Goal: Transaction & Acquisition: Purchase product/service

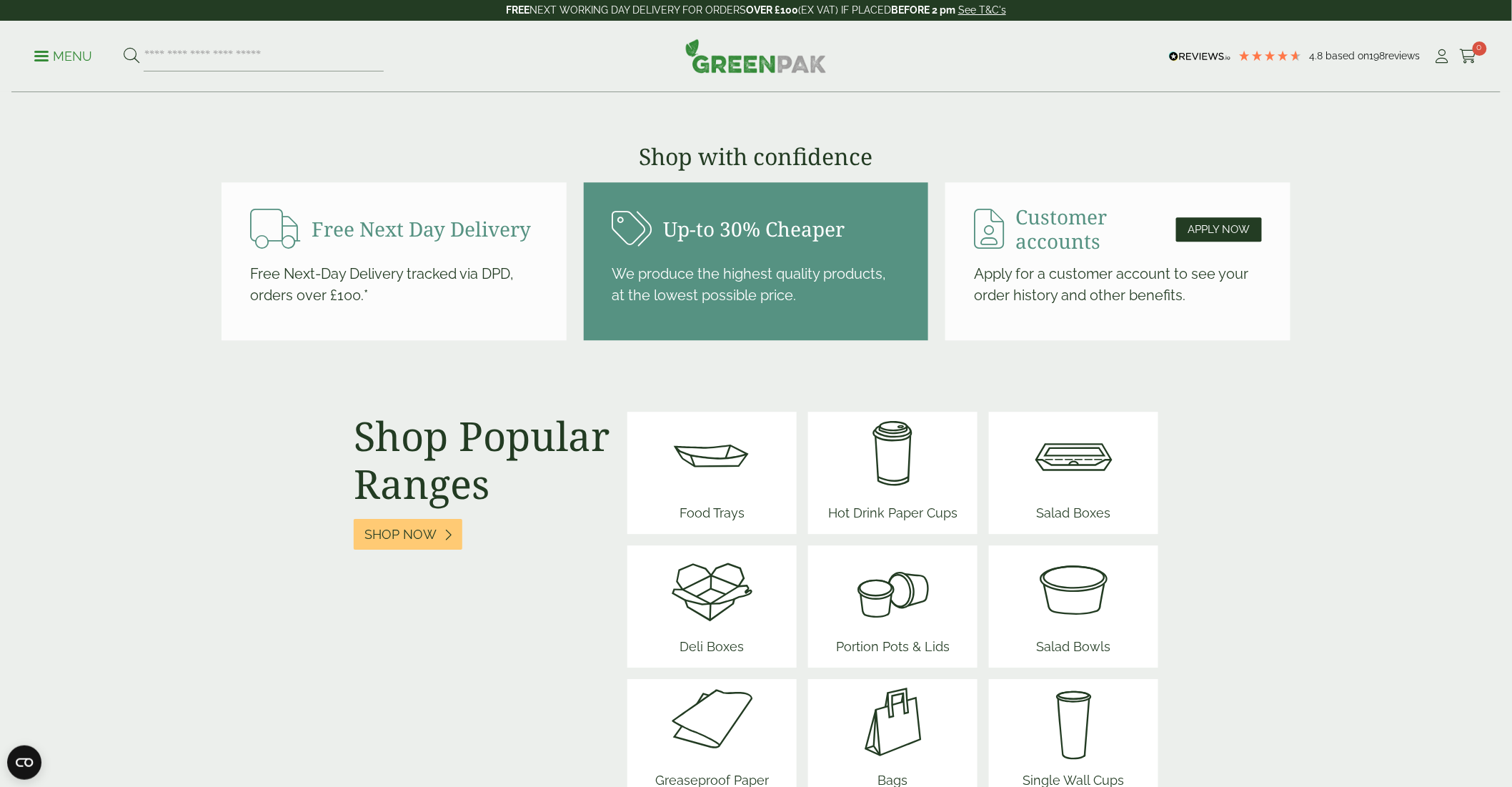
scroll to position [1588, 0]
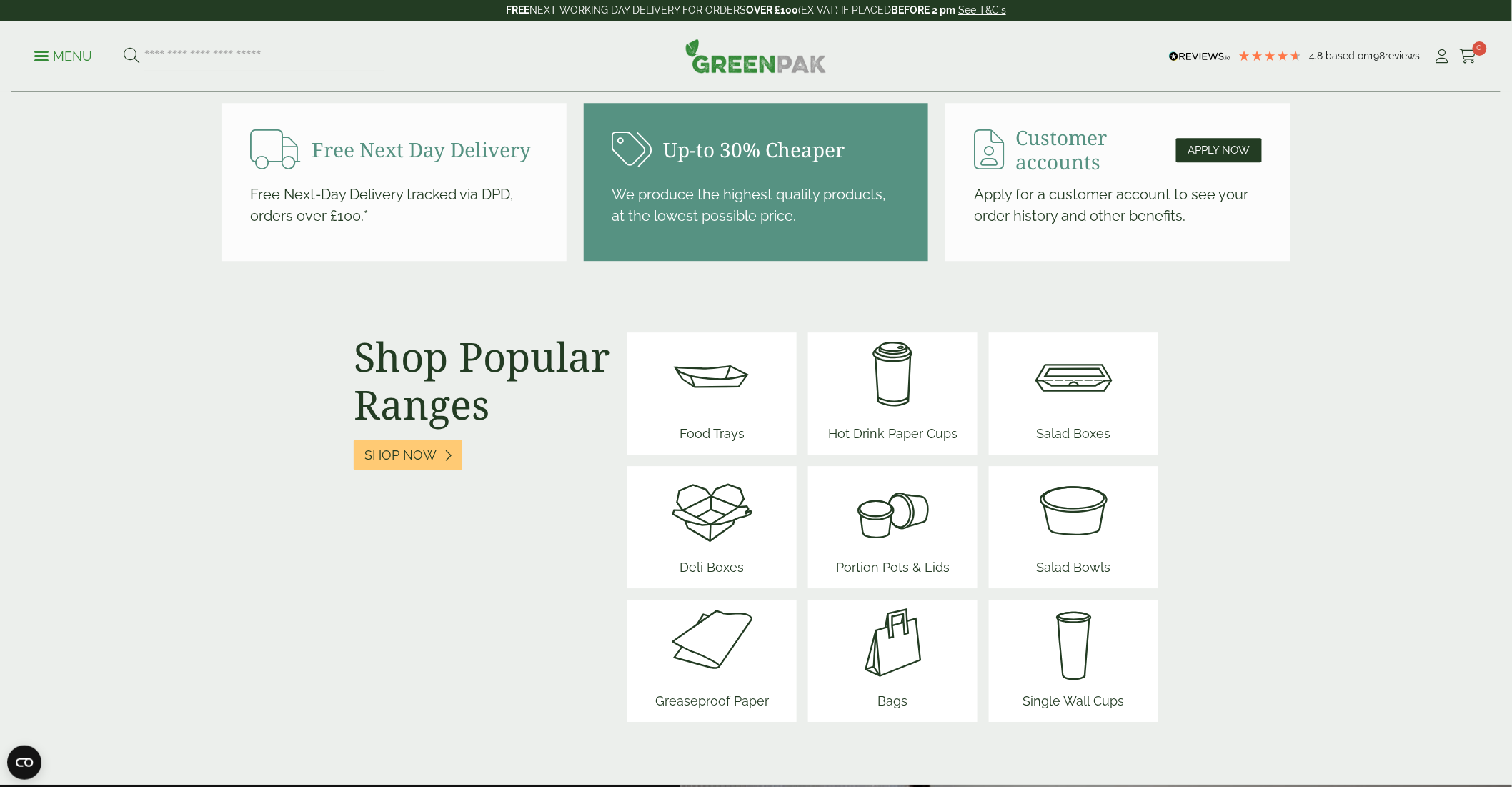
click at [1099, 540] on img at bounding box center [1074, 509] width 86 height 86
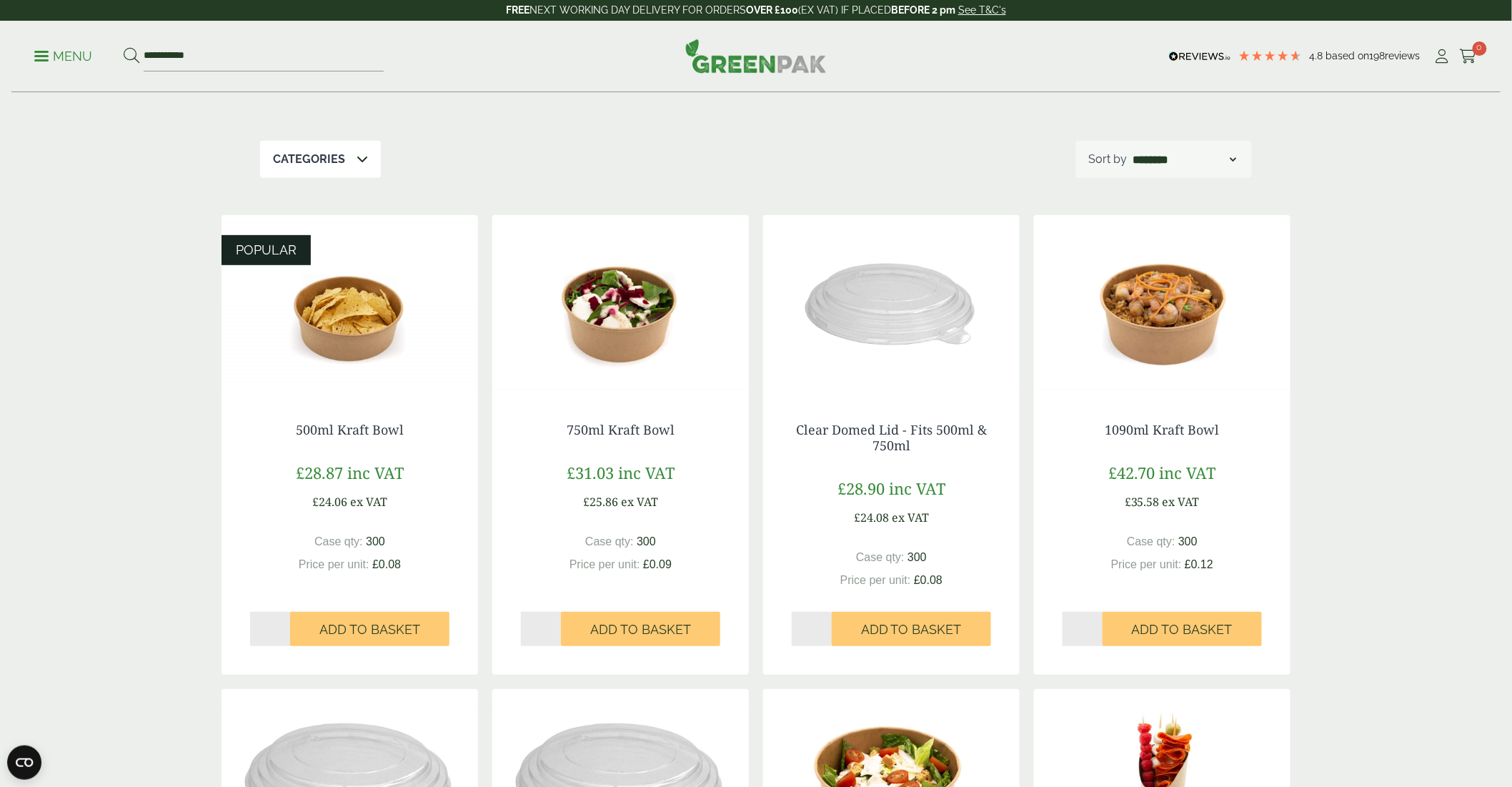
scroll to position [159, 0]
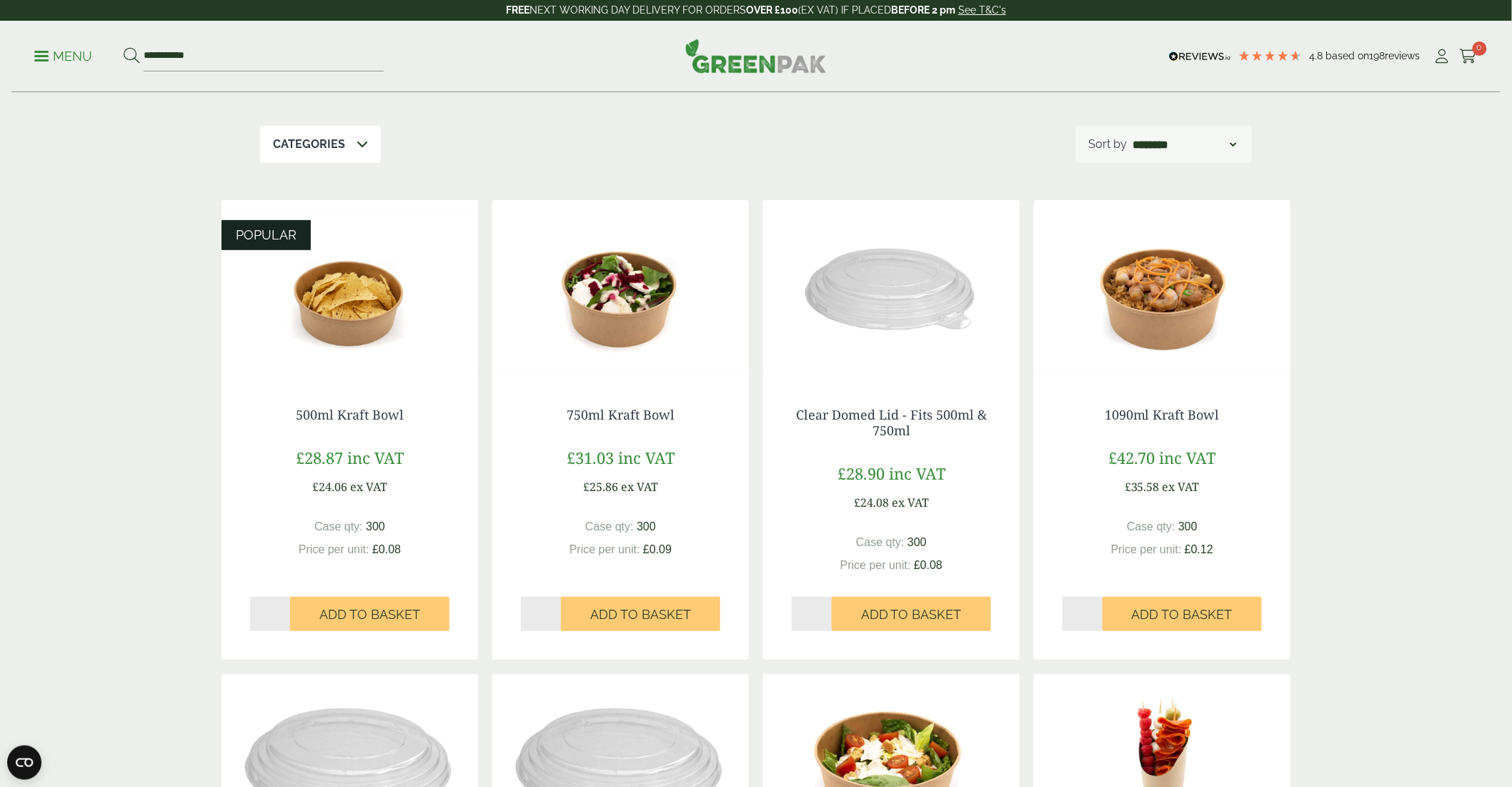
click at [323, 318] on img at bounding box center [350, 290] width 256 height 179
click at [1133, 310] on img at bounding box center [1162, 290] width 256 height 179
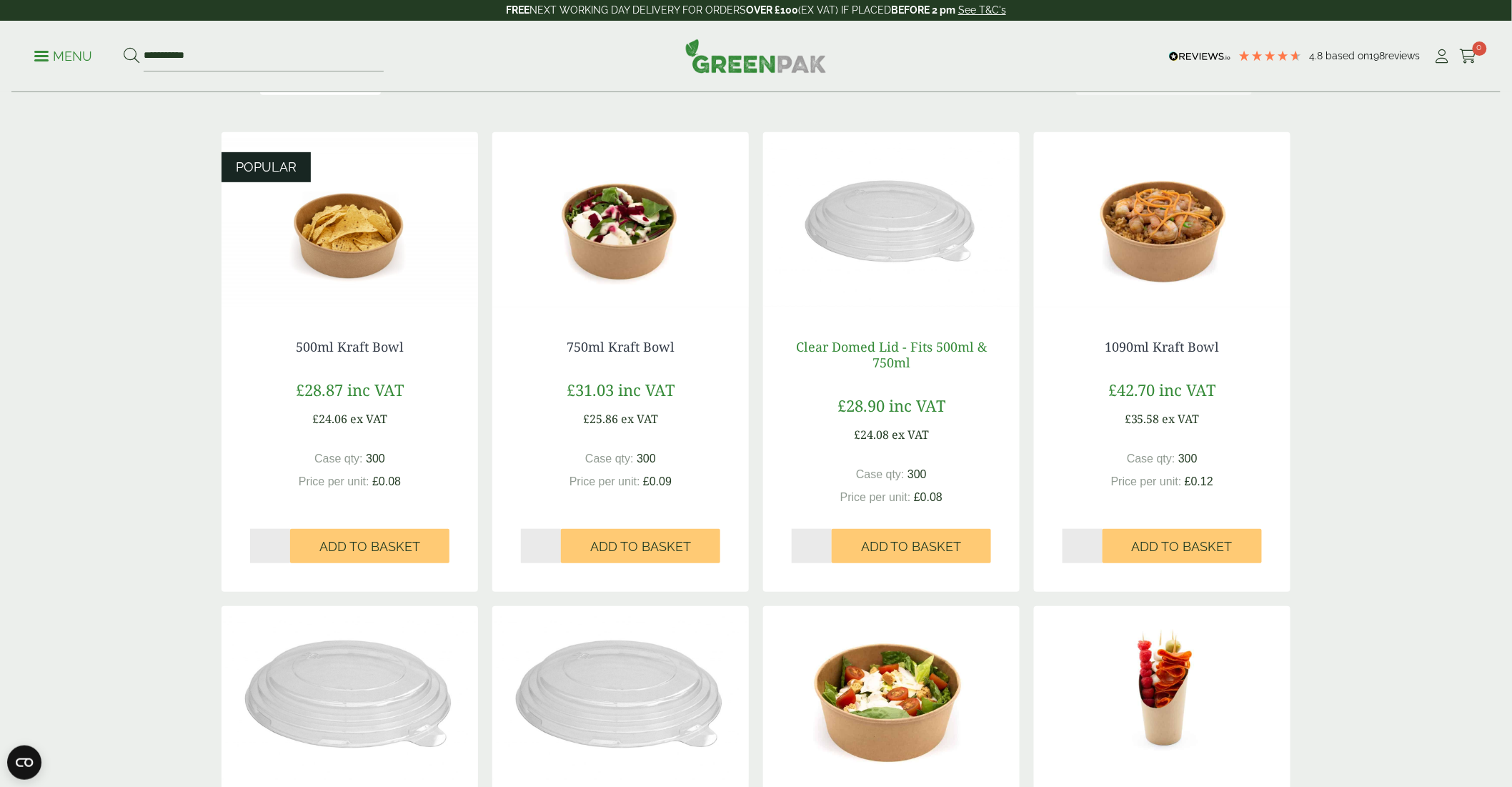
scroll to position [397, 0]
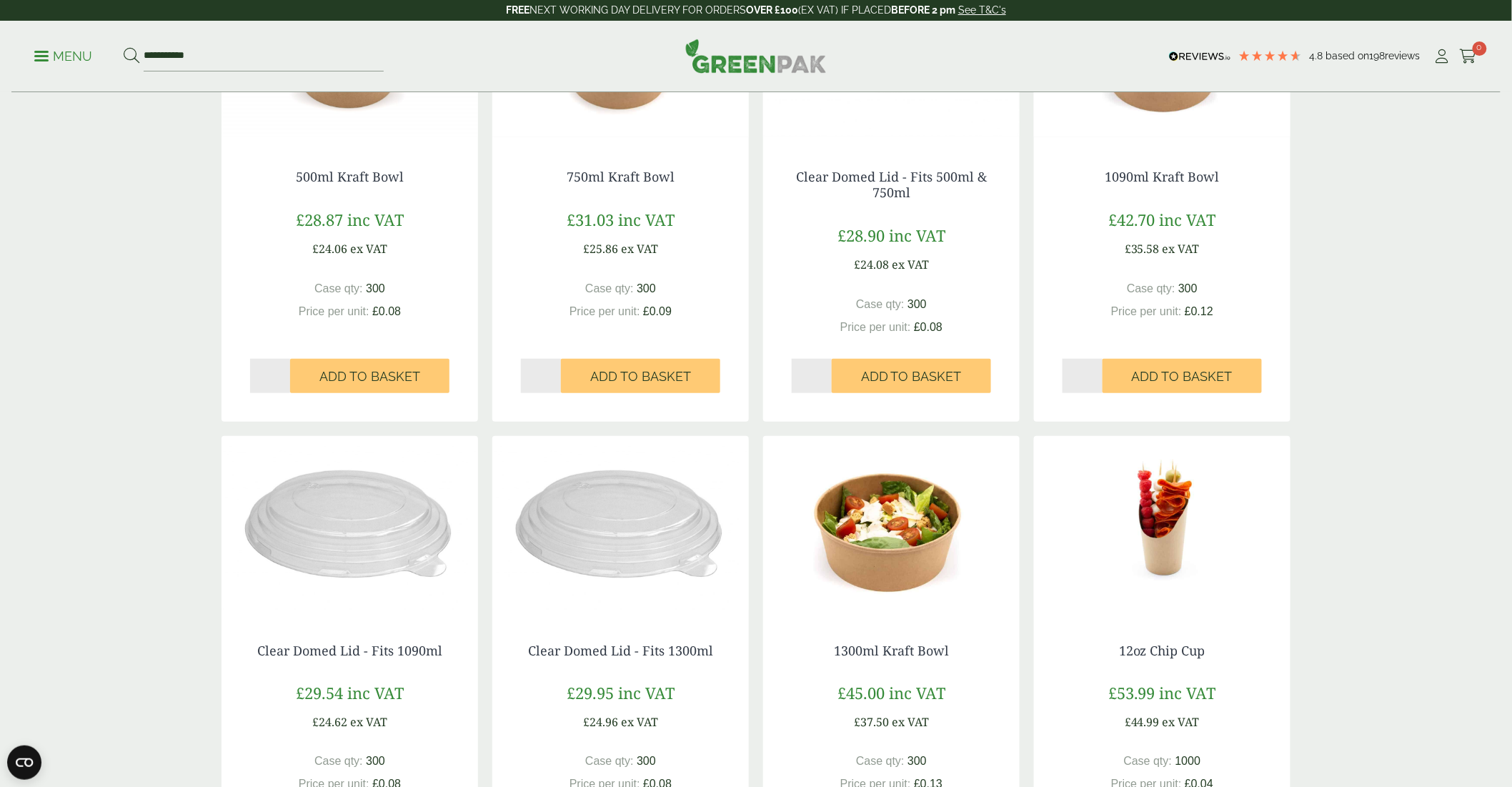
click at [300, 605] on img at bounding box center [350, 526] width 256 height 179
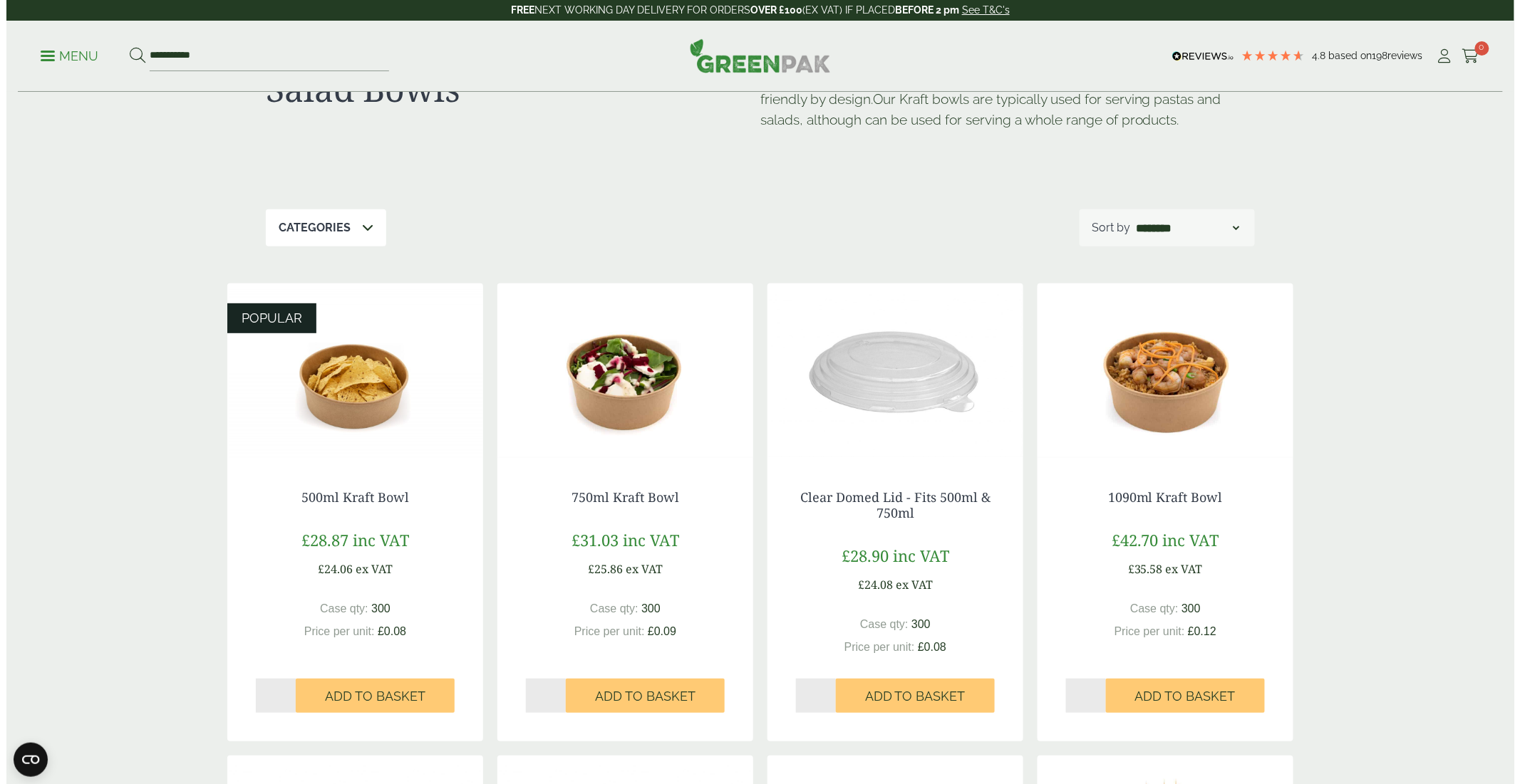
scroll to position [0, 0]
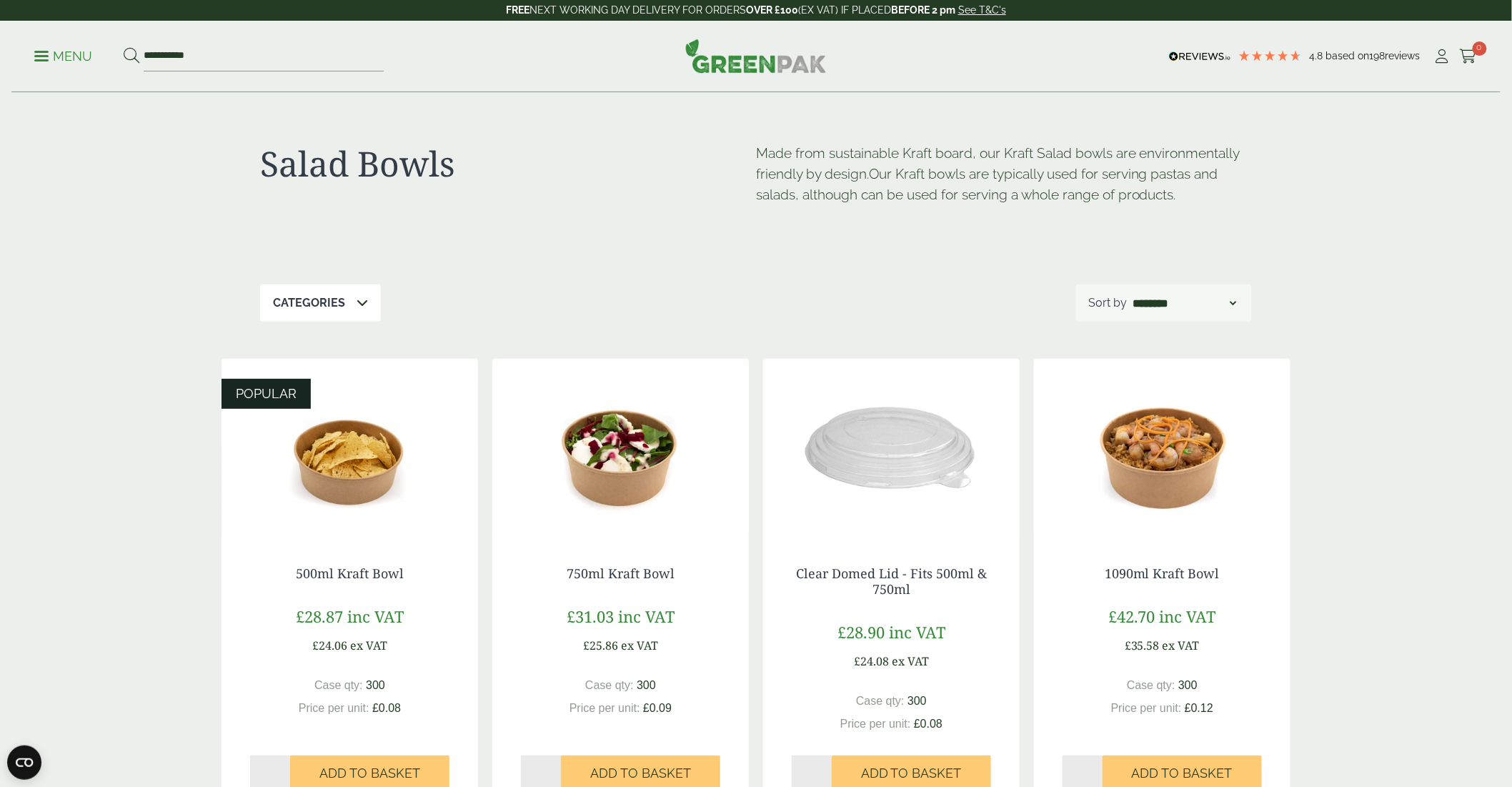
click at [68, 52] on p "Menu" at bounding box center [64, 57] width 58 height 17
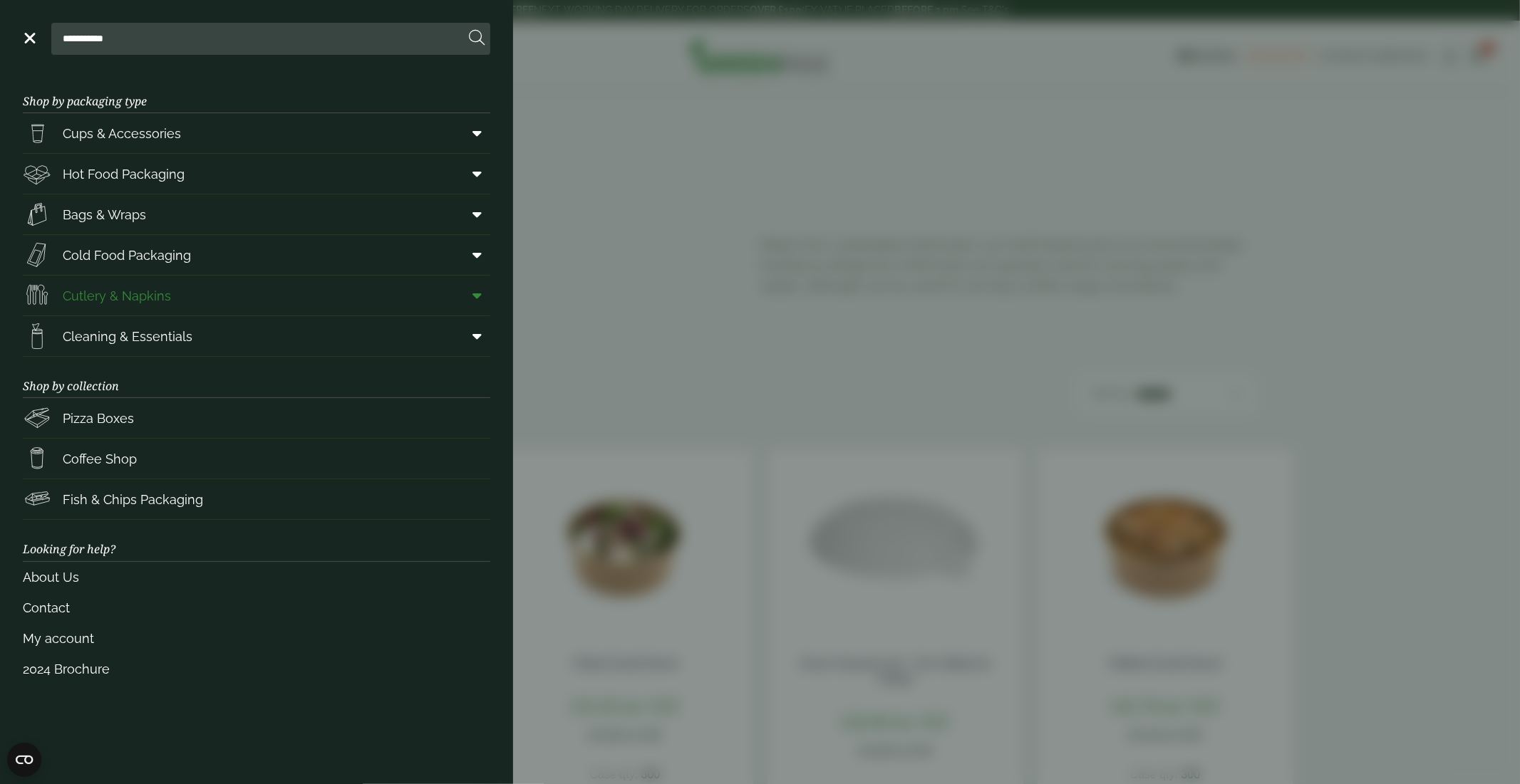
click at [133, 287] on span "Cutlery & Napkins" at bounding box center [116, 296] width 109 height 19
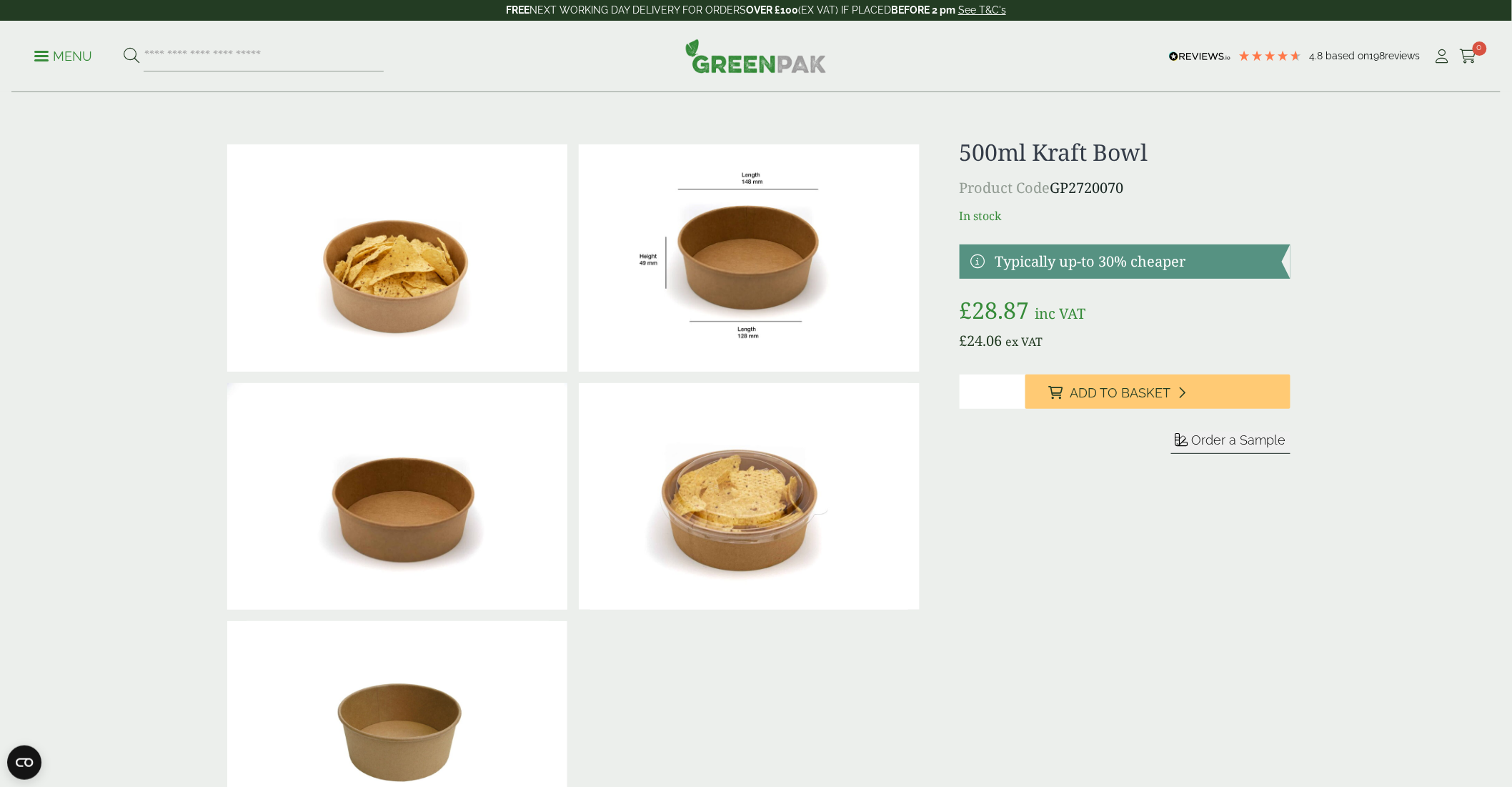
click at [724, 268] on img at bounding box center [748, 258] width 340 height 227
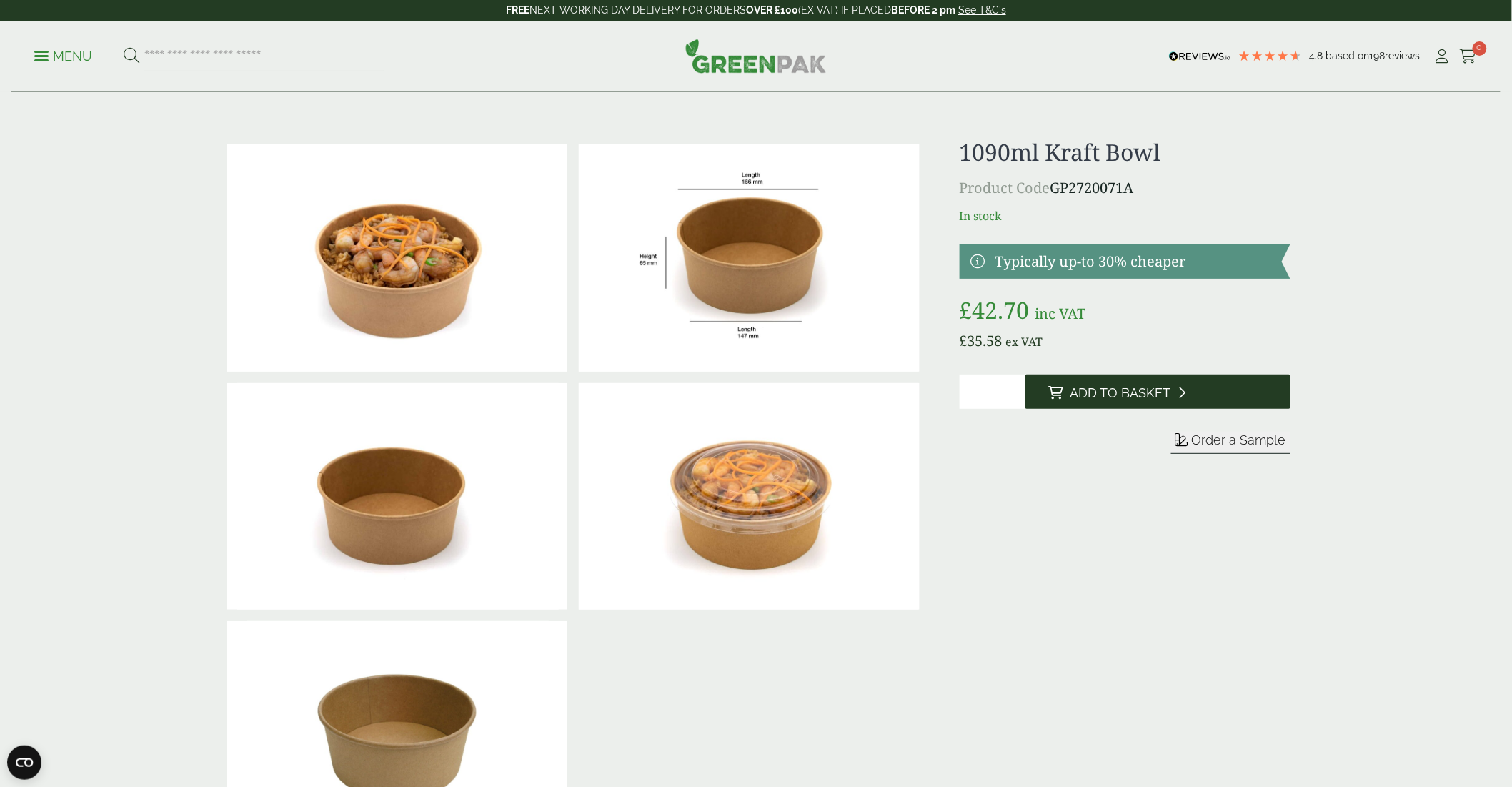
click at [1162, 396] on span "Add to Basket" at bounding box center [1120, 393] width 101 height 15
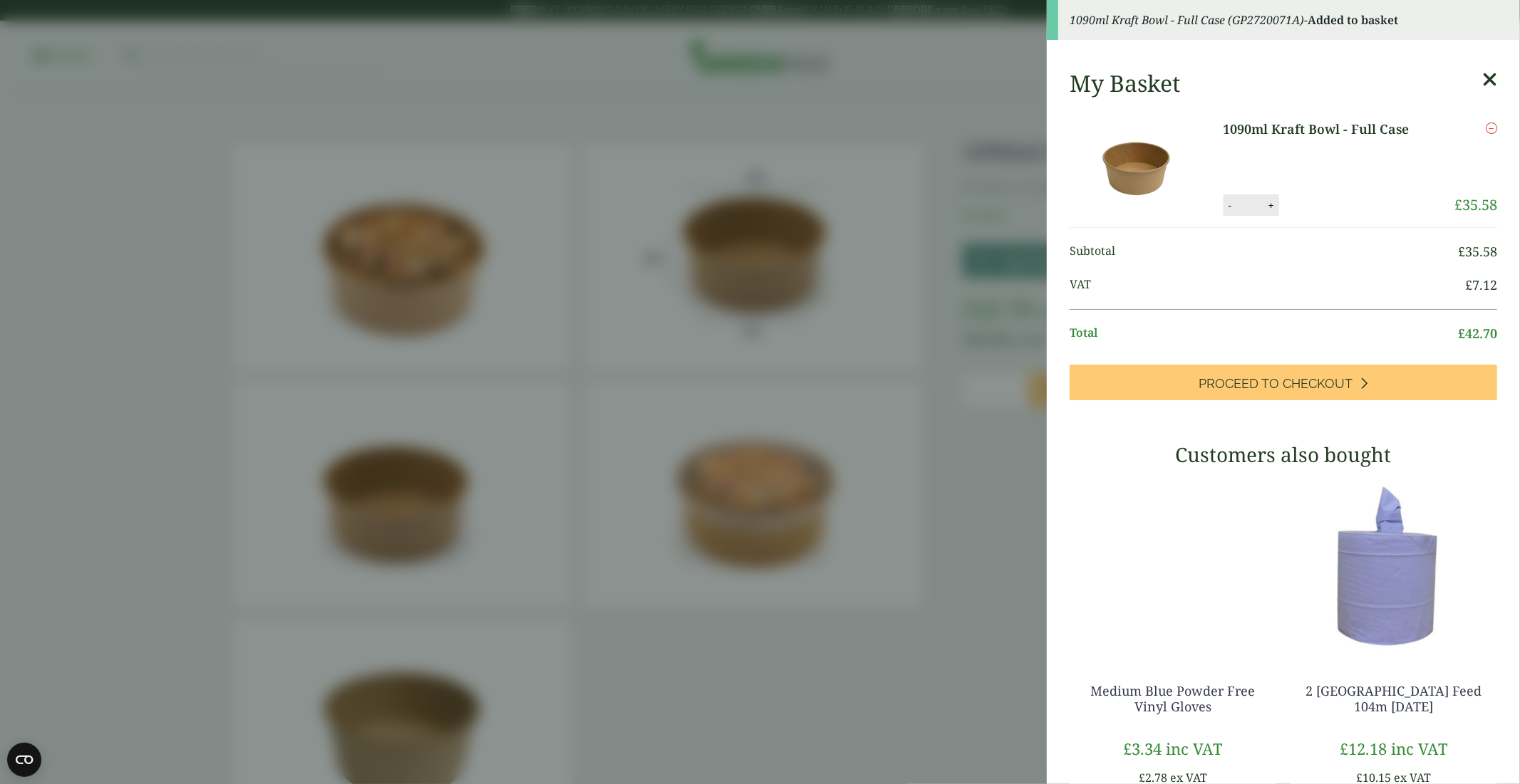
click at [1483, 84] on icon at bounding box center [1490, 80] width 15 height 20
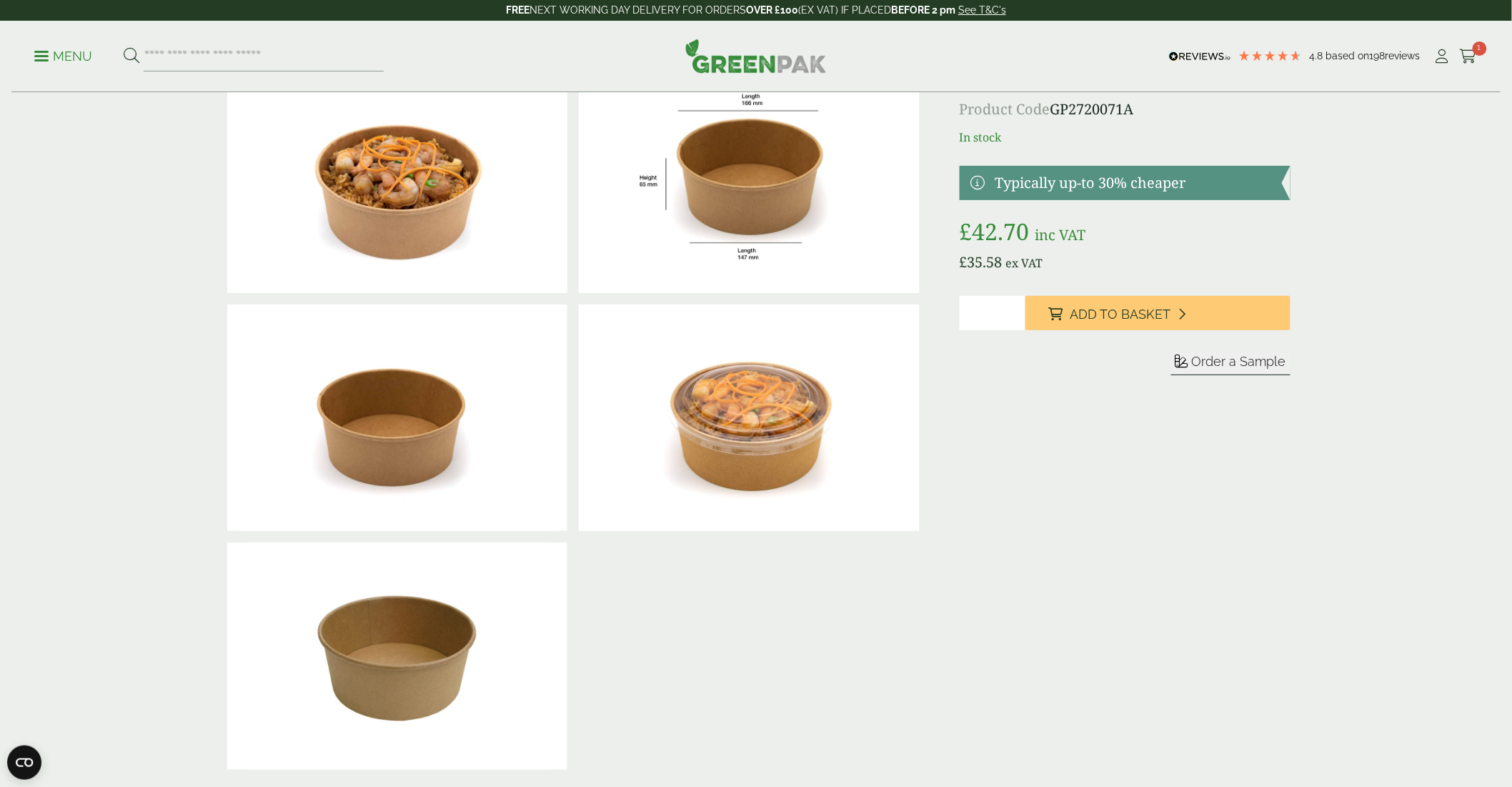
scroll to position [238, 0]
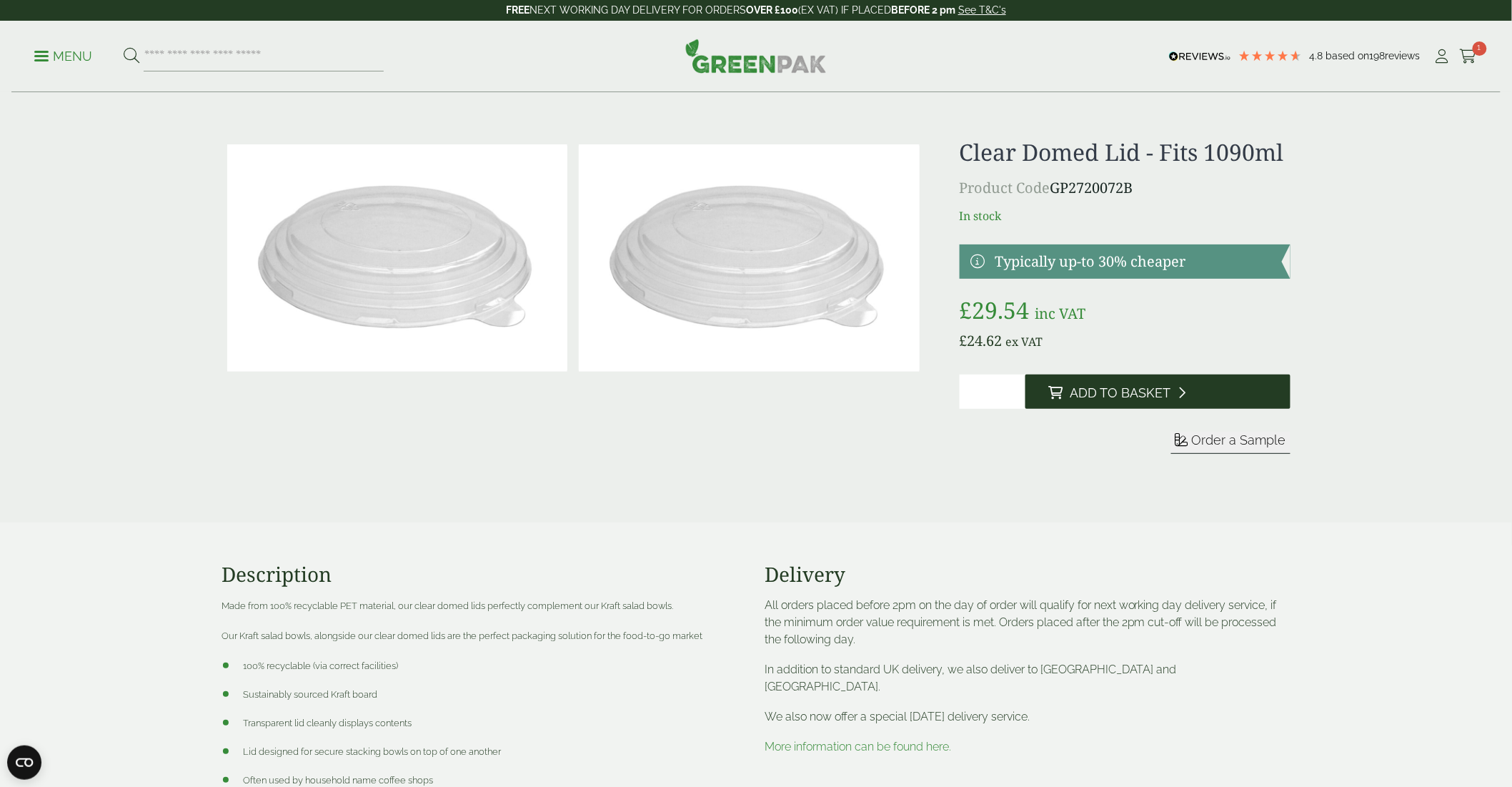
click at [1134, 399] on span "Add to Basket" at bounding box center [1120, 393] width 101 height 15
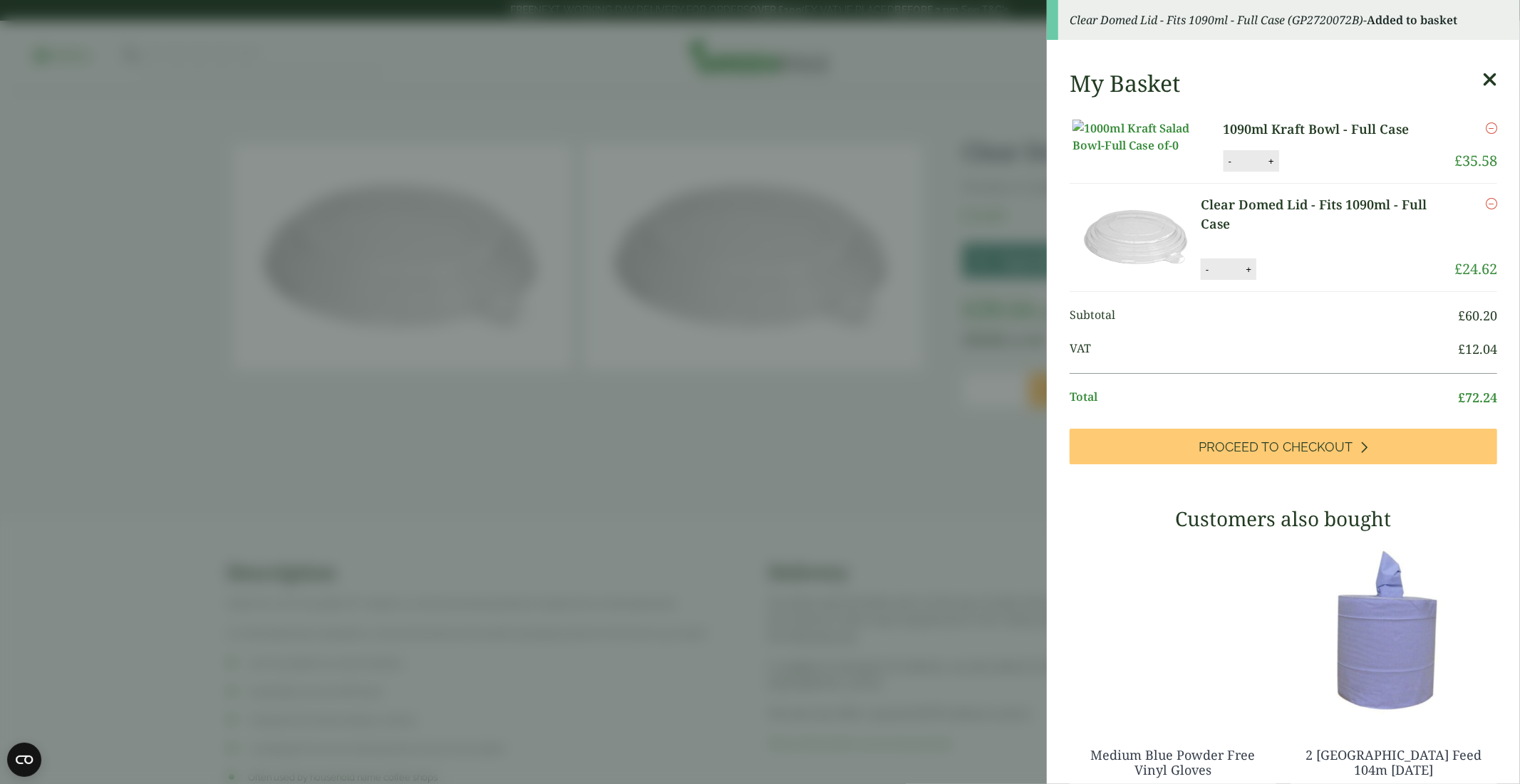
click at [1476, 80] on div "My Basket 1090ml Kraft Bowl - Full Case 1090ml Kraft Bowl - Full Case quantity …" at bounding box center [1283, 535] width 473 height 952
click at [1483, 83] on icon at bounding box center [1490, 80] width 15 height 20
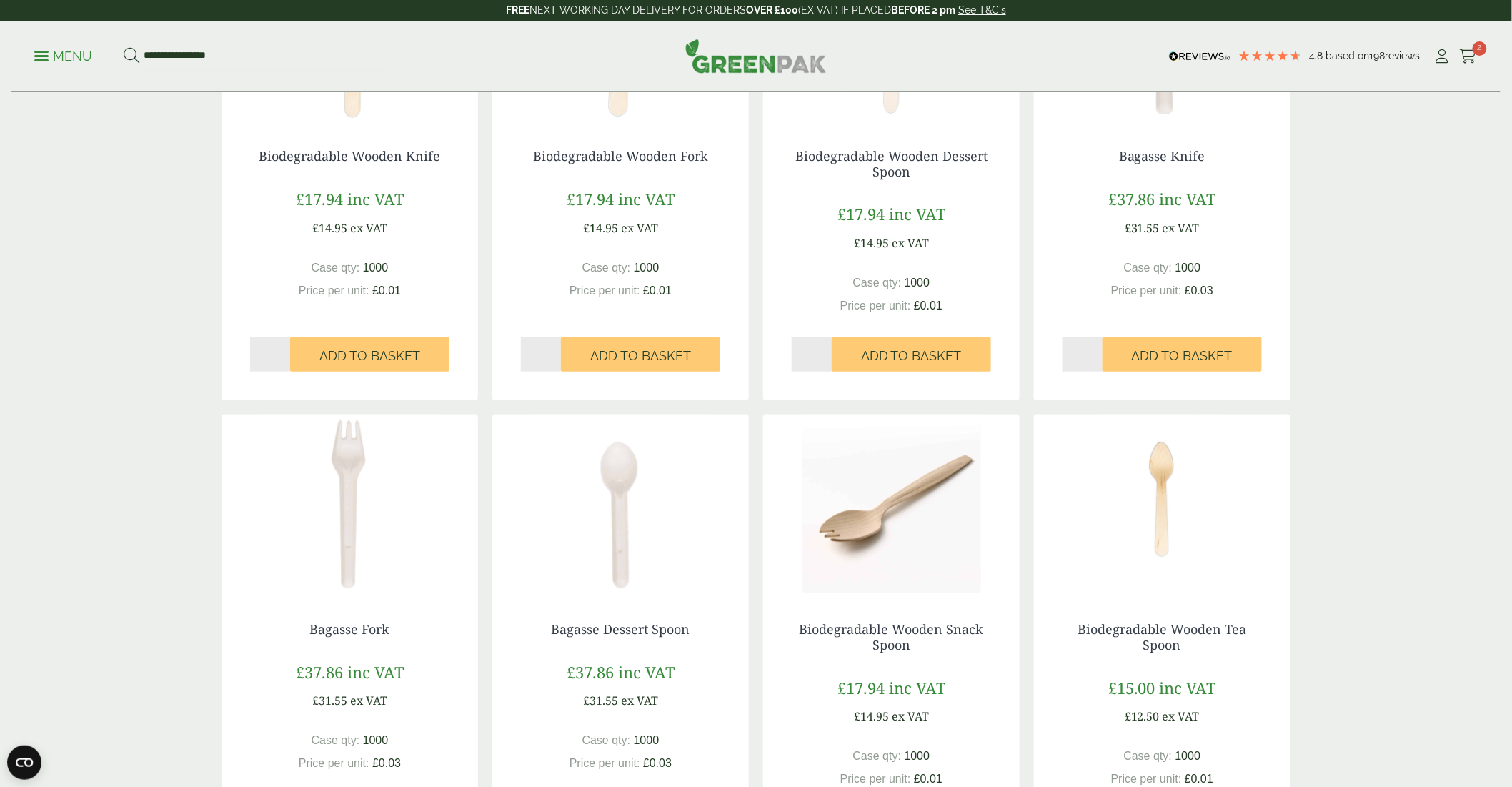
scroll to position [556, 0]
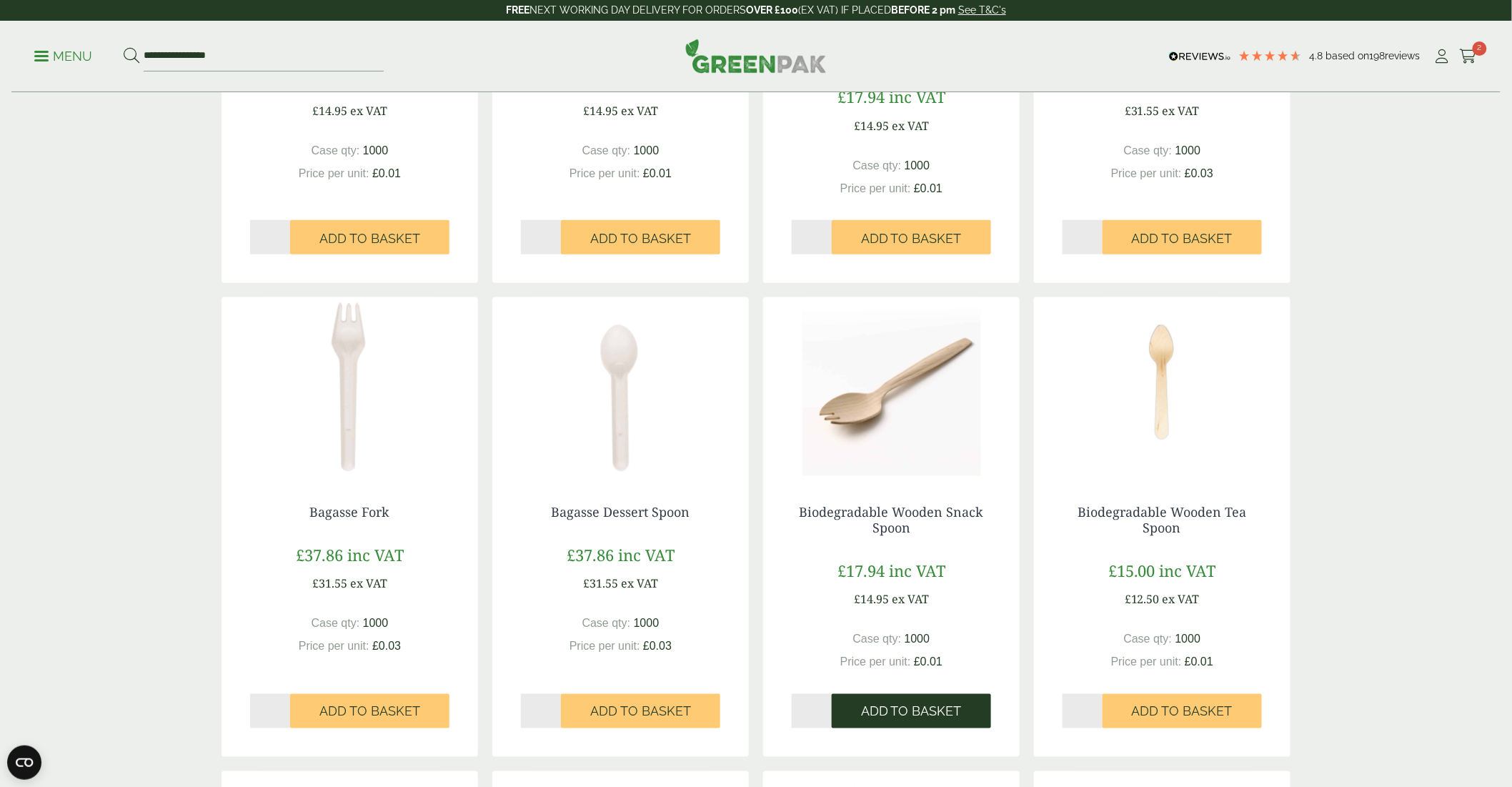
click at [922, 720] on button "Add to Basket" at bounding box center [912, 712] width 160 height 35
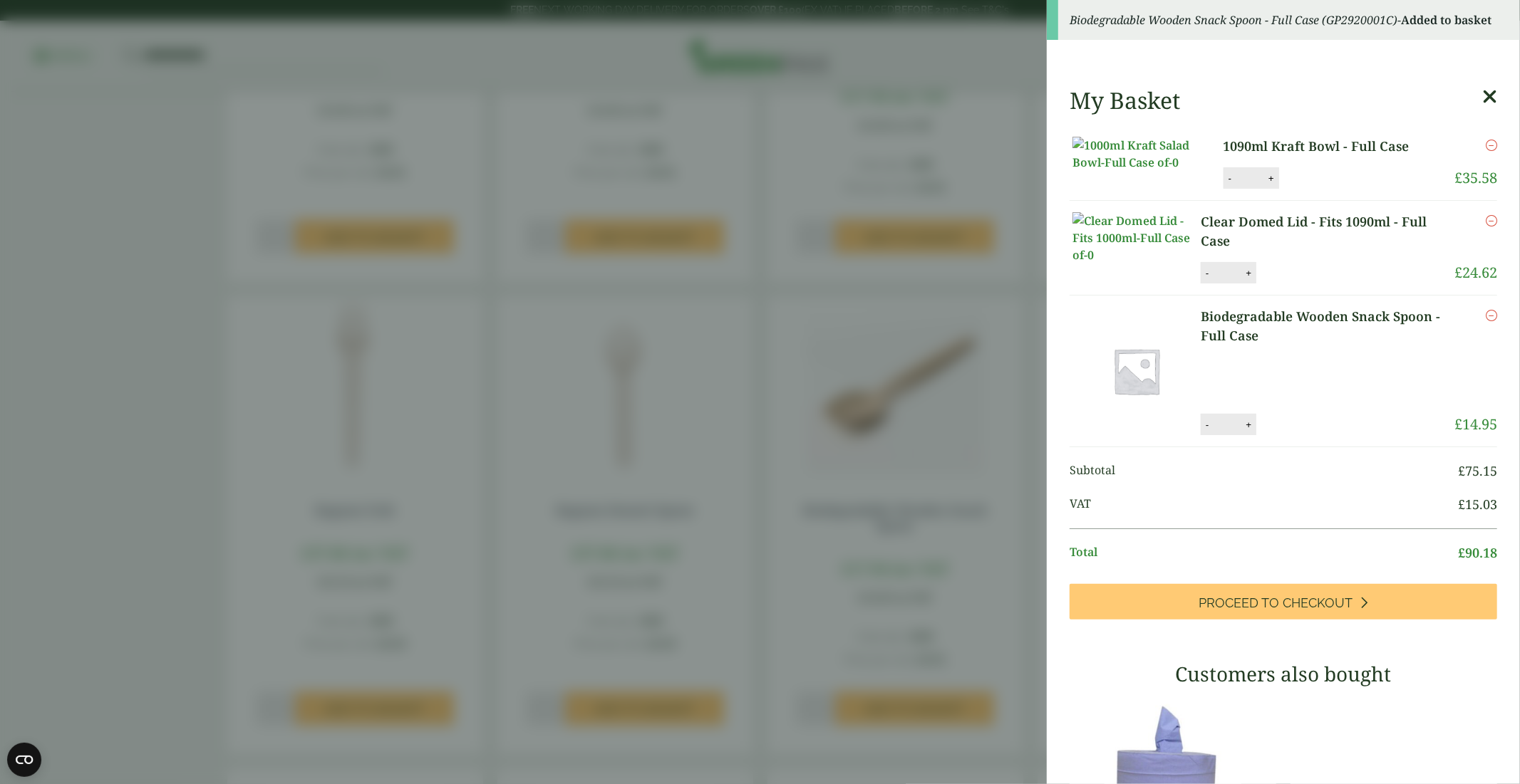
click at [1483, 91] on icon at bounding box center [1490, 97] width 15 height 20
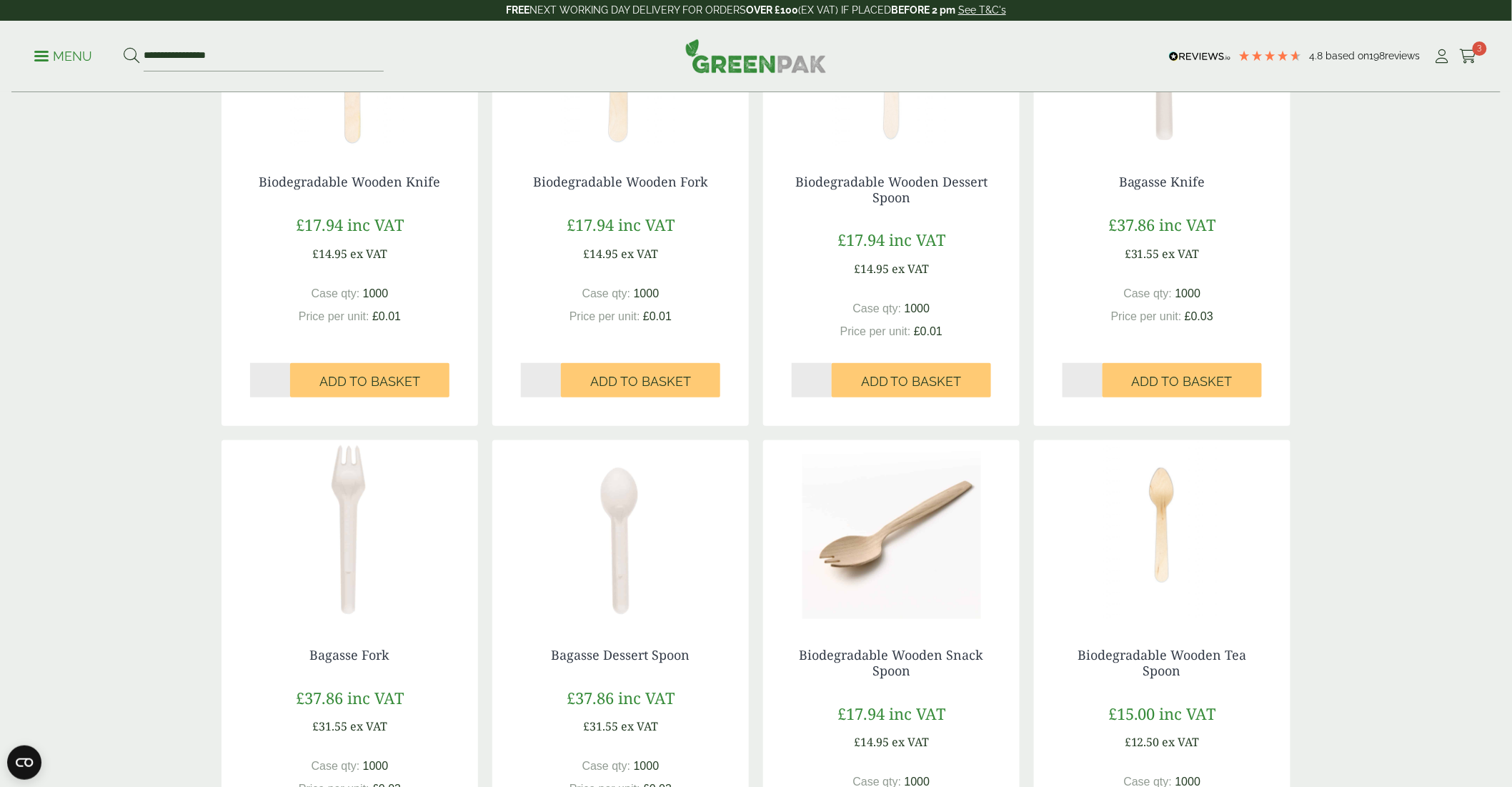
scroll to position [238, 0]
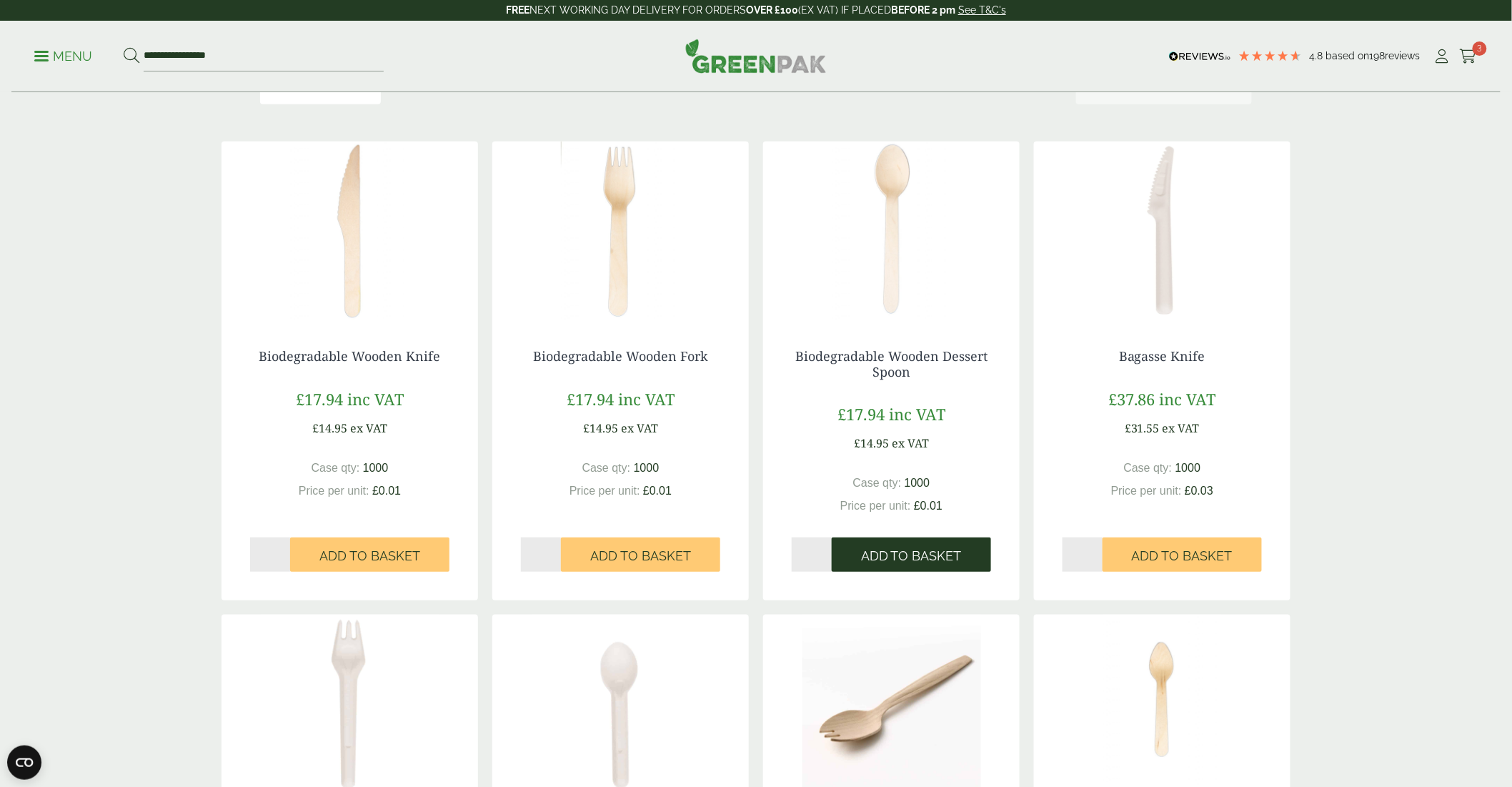
click at [883, 554] on span "Add to Basket" at bounding box center [911, 556] width 101 height 15
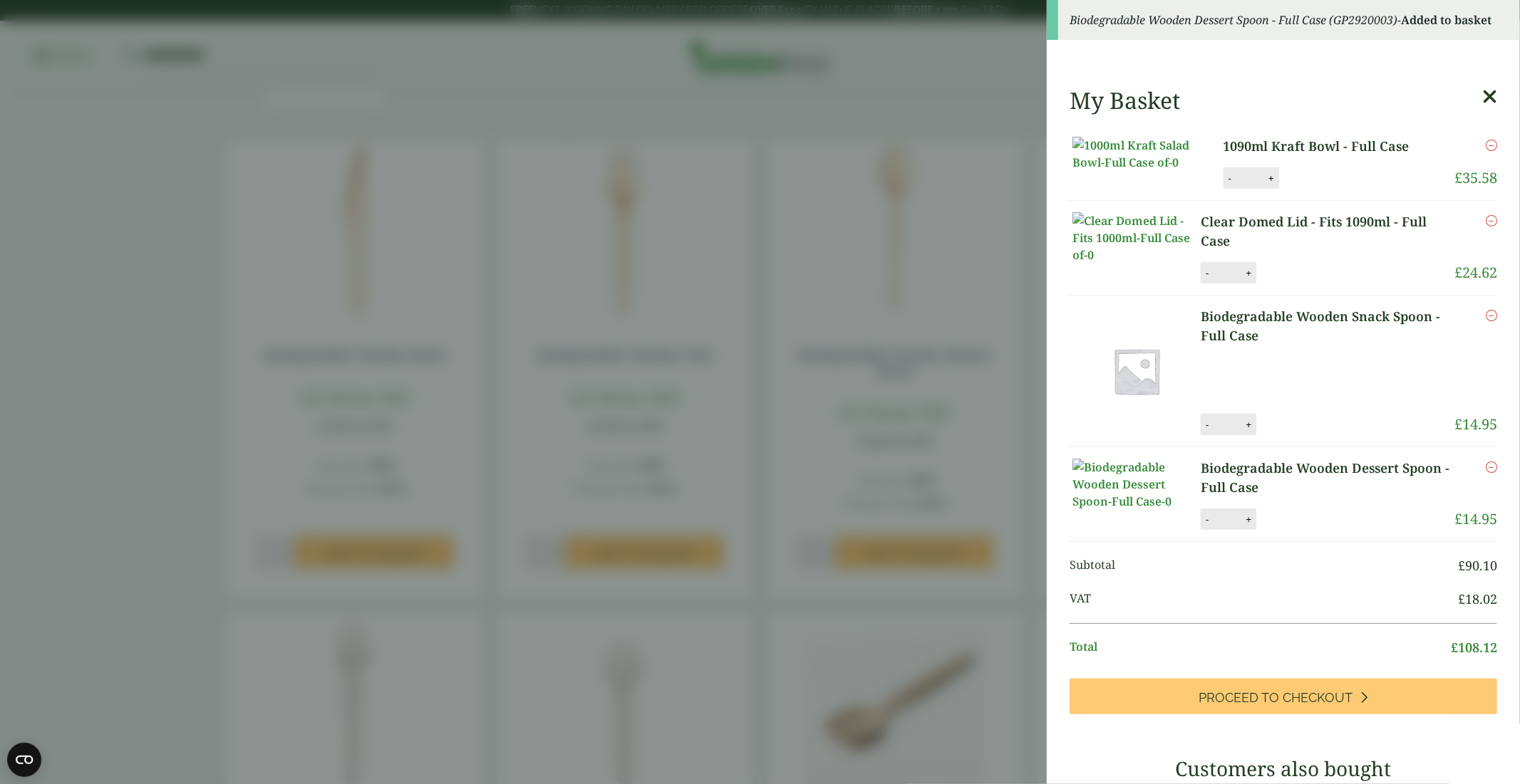
click at [1483, 96] on icon at bounding box center [1490, 97] width 15 height 20
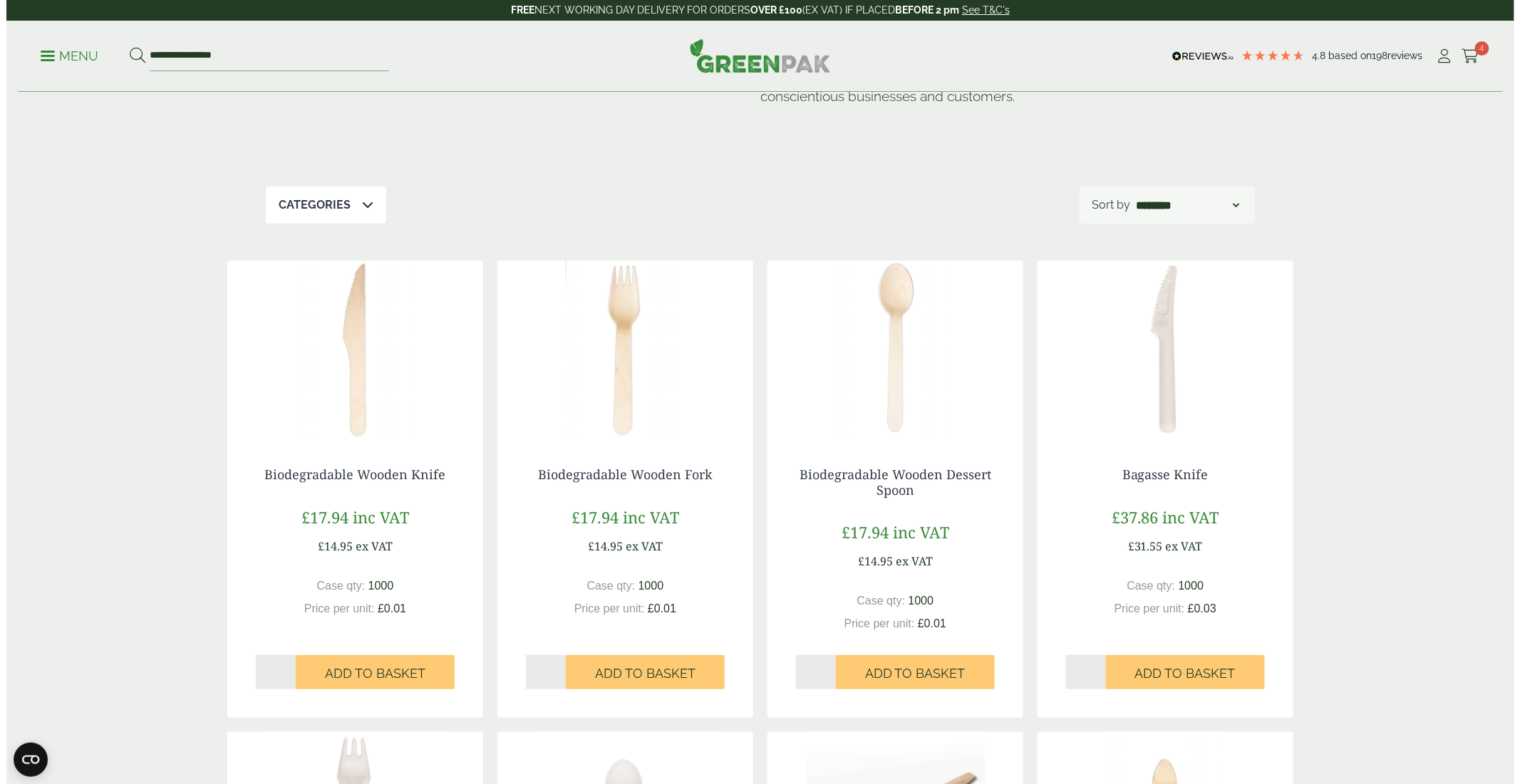
scroll to position [0, 0]
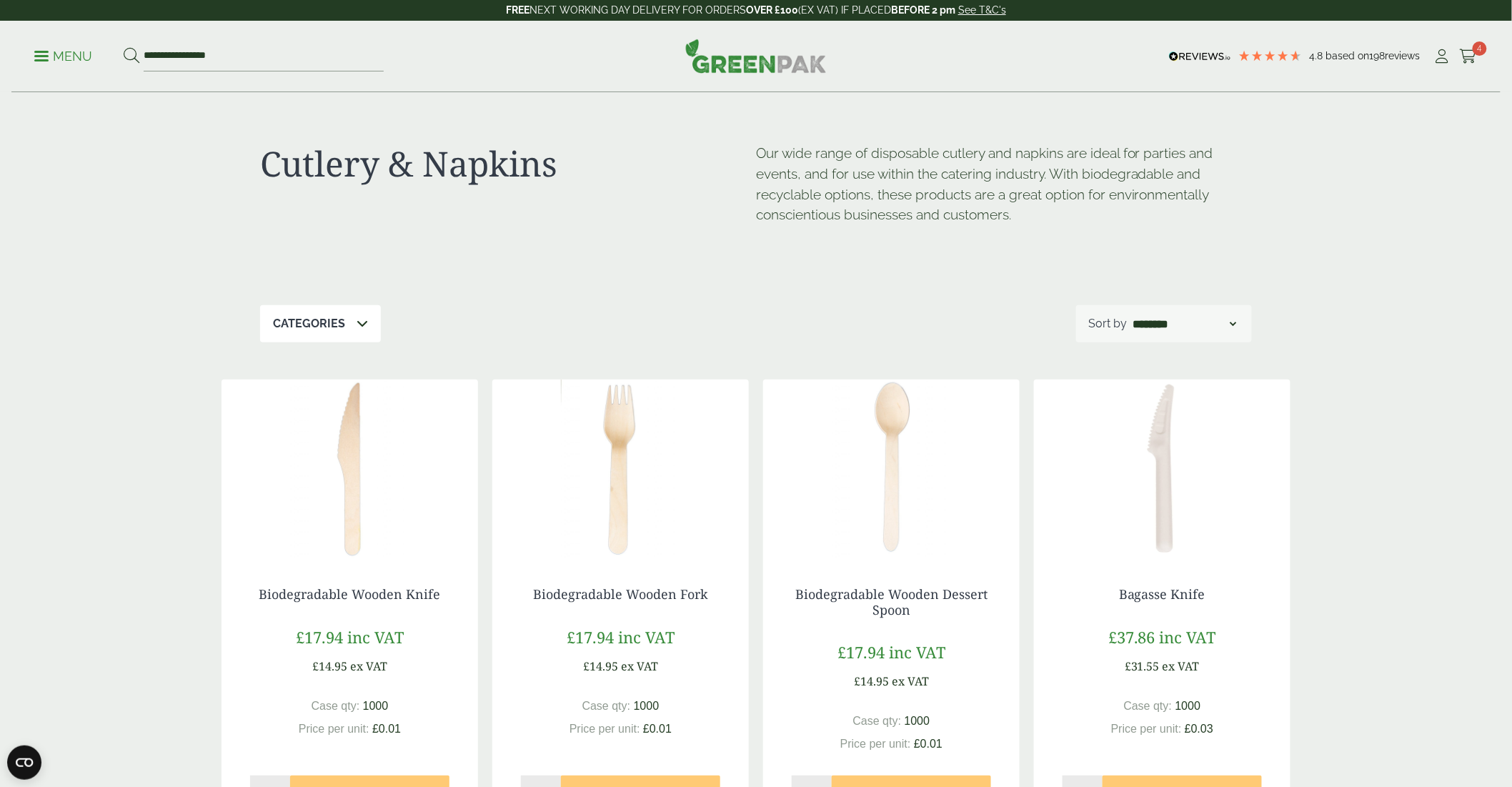
click at [72, 54] on p "Menu" at bounding box center [64, 57] width 58 height 17
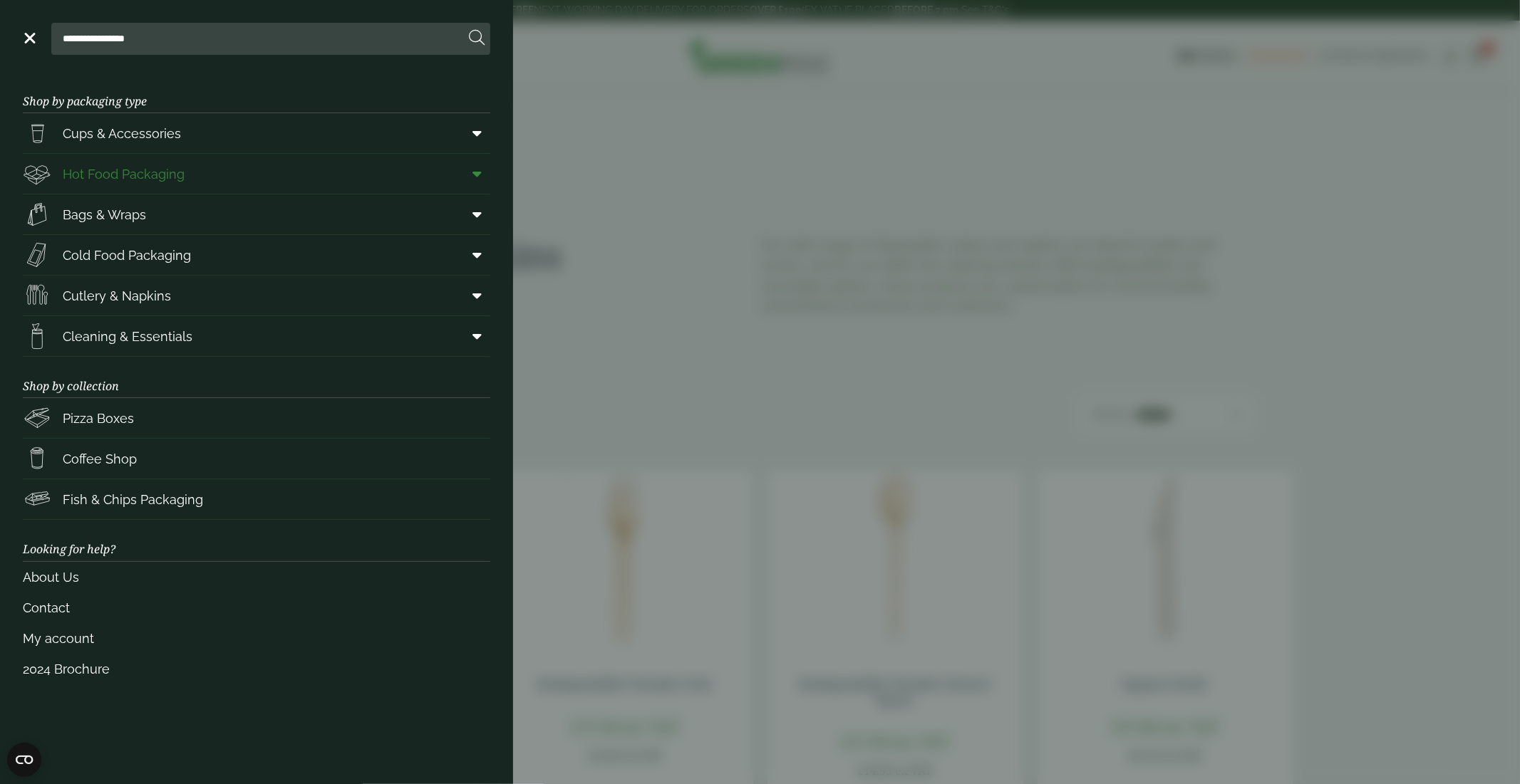
click at [95, 185] on span "Hot Food Packaging" at bounding box center [104, 174] width 161 height 29
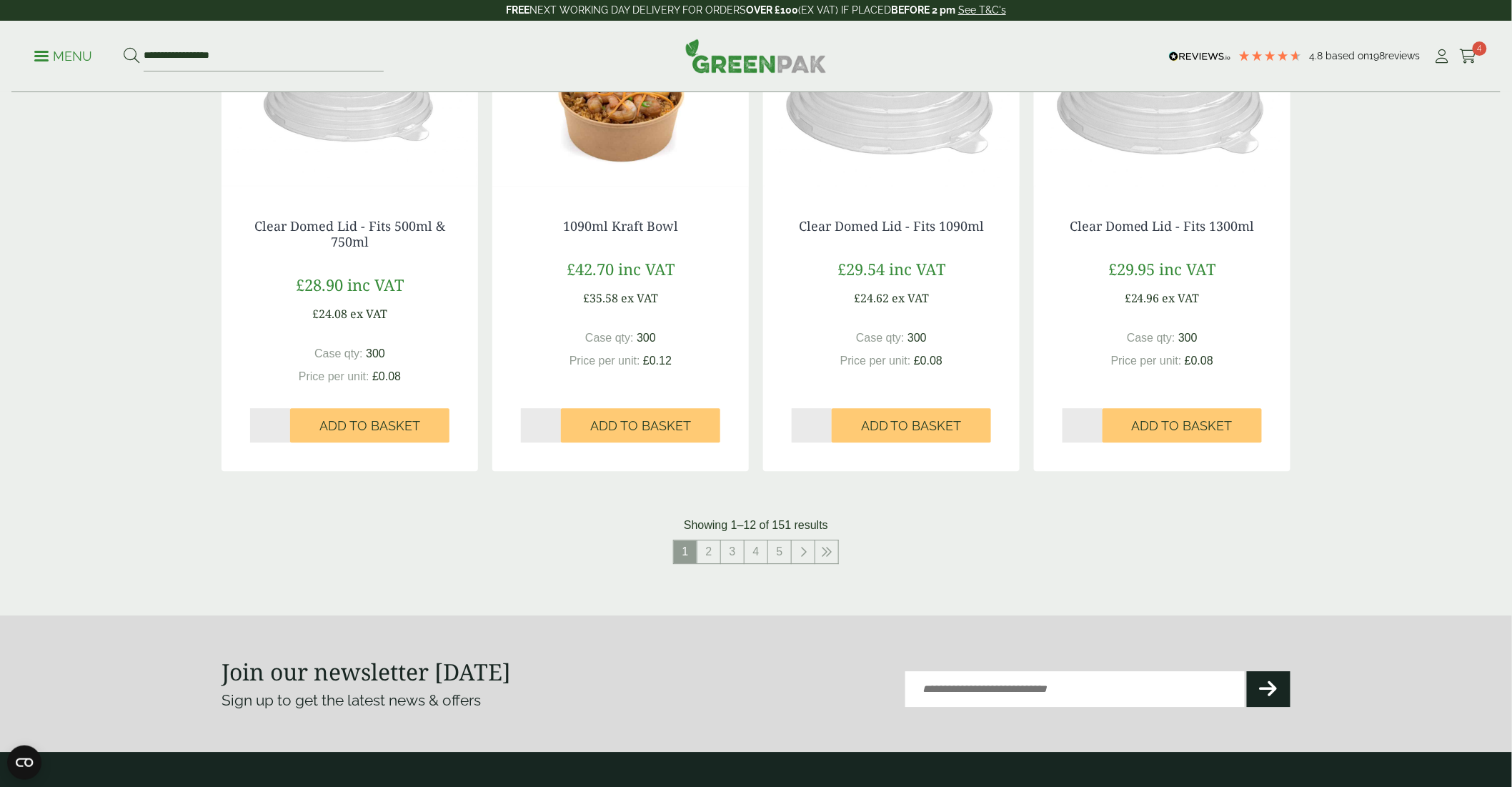
scroll to position [1668, 0]
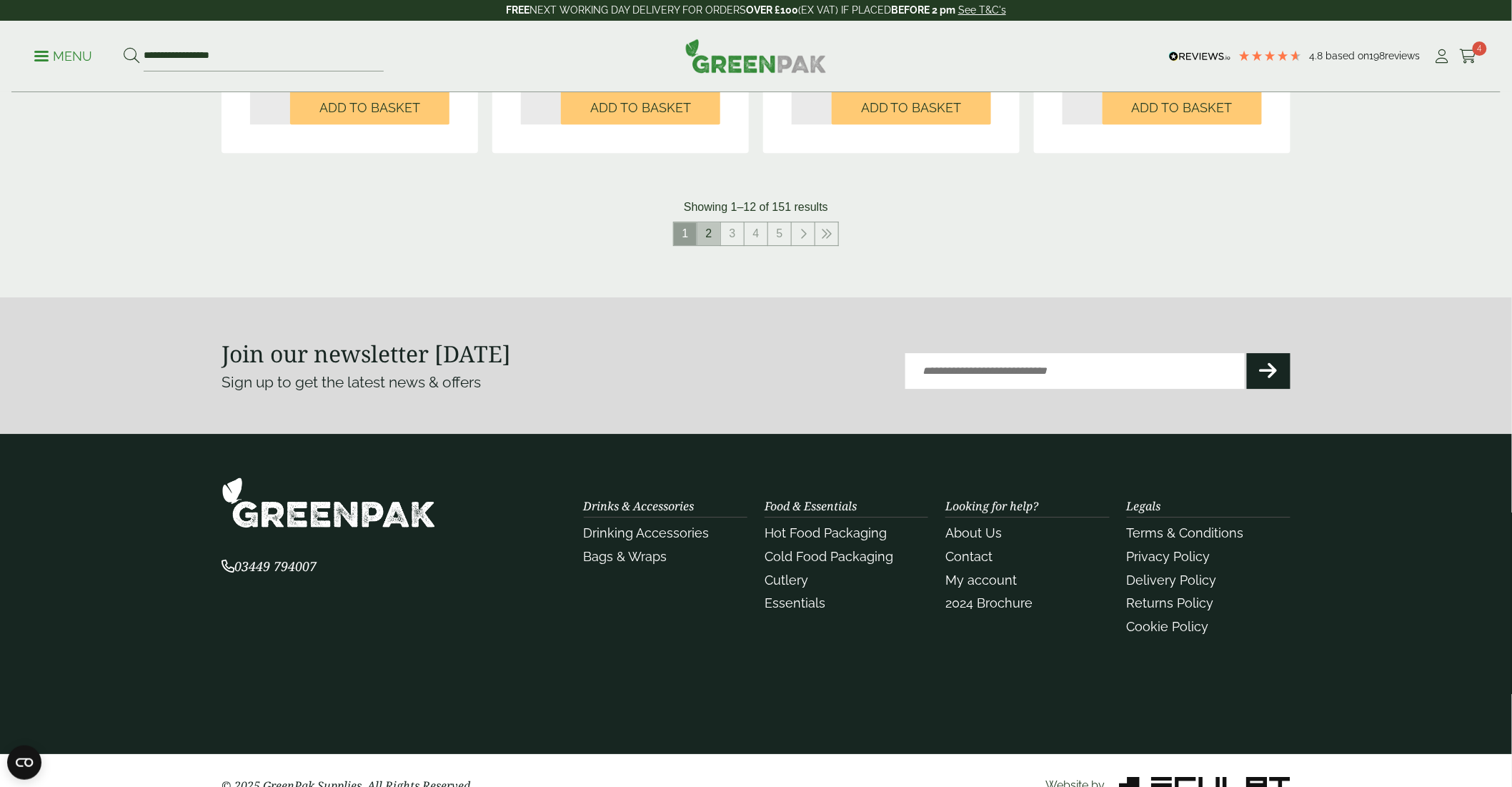
click at [704, 233] on link "2" at bounding box center [709, 234] width 23 height 23
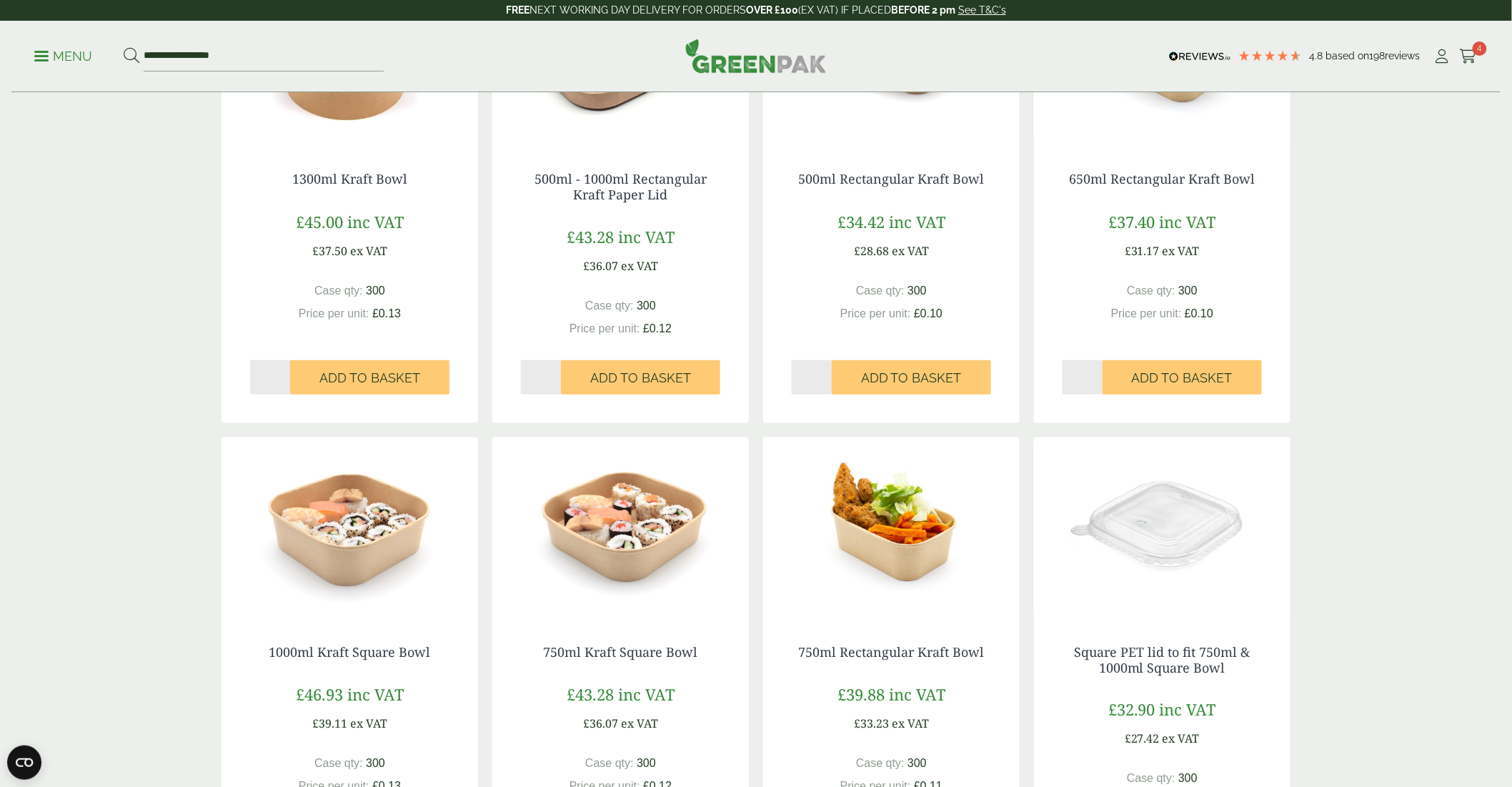
scroll to position [318, 0]
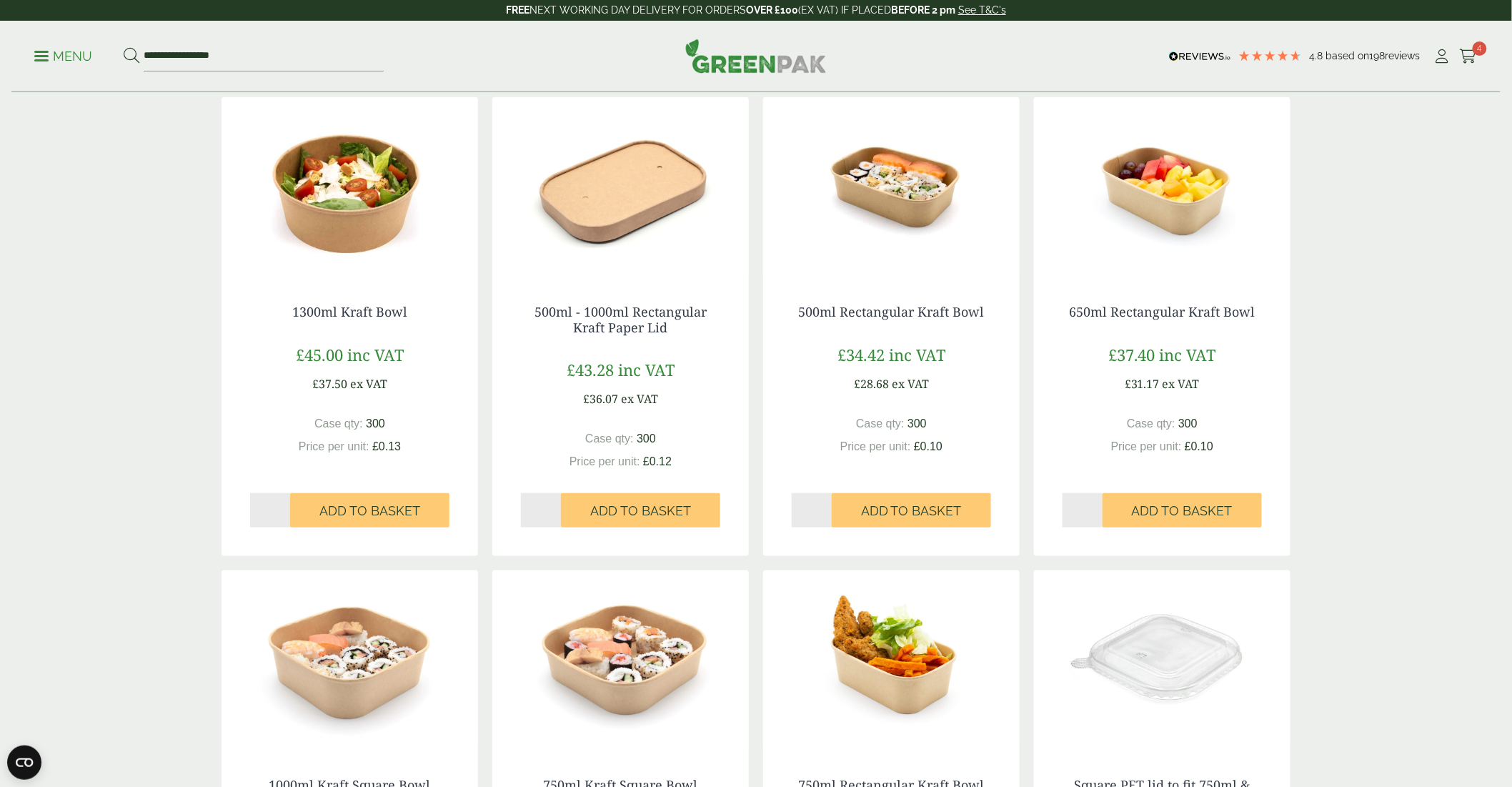
click at [897, 205] on img at bounding box center [892, 187] width 256 height 179
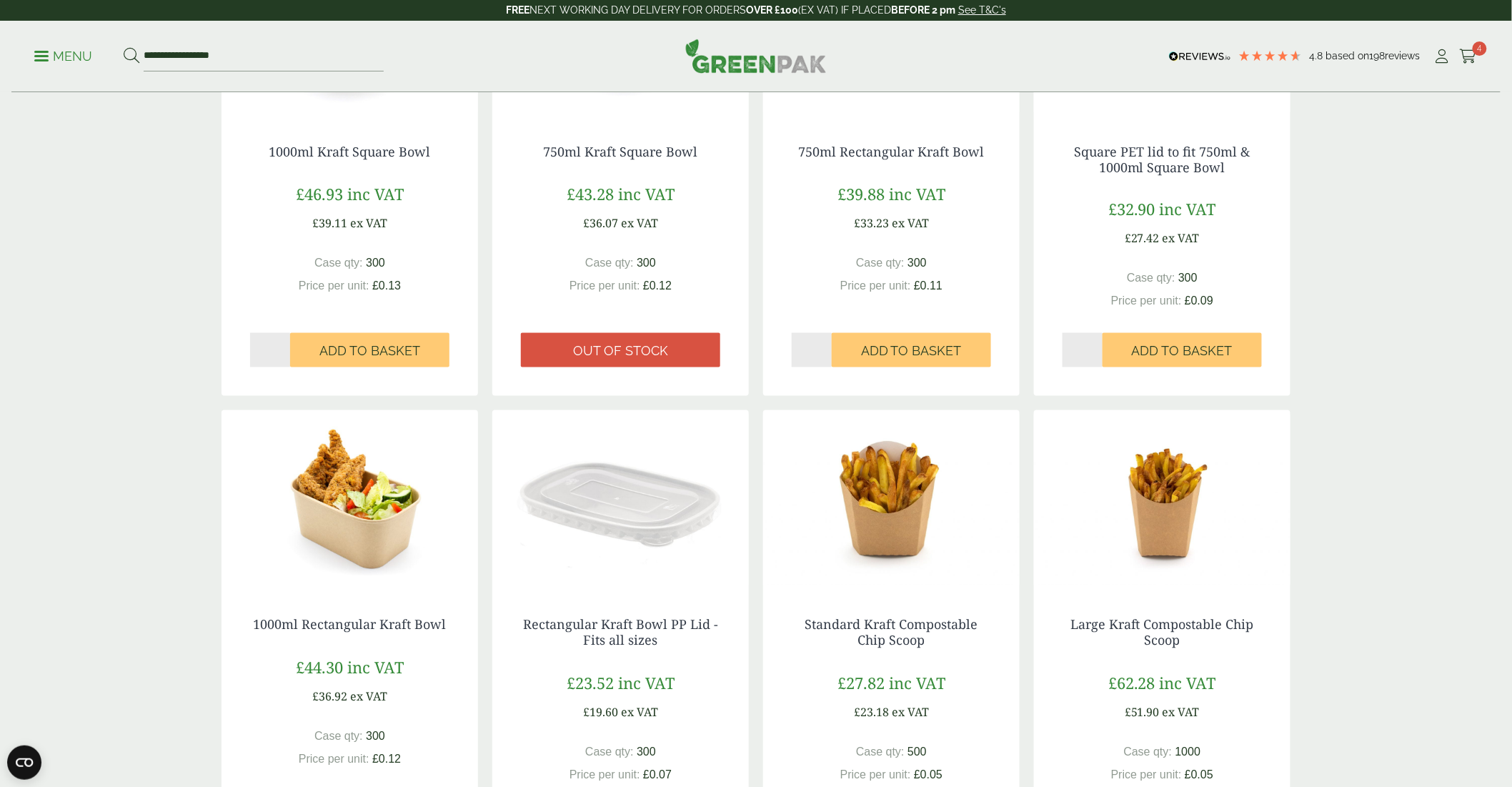
scroll to position [953, 0]
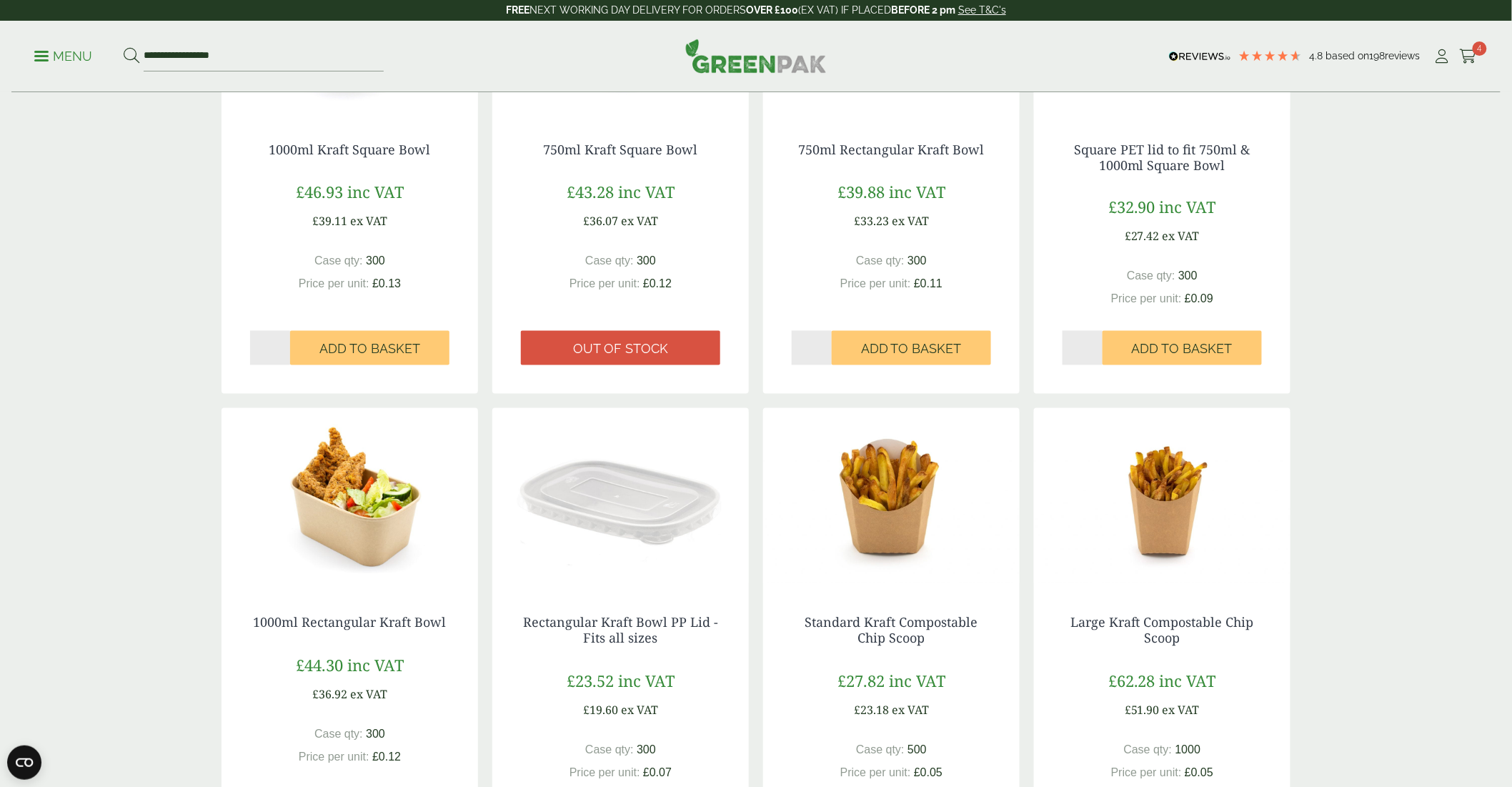
click at [661, 632] on h4 "Rectangular Kraft Bowl PP Lid - Fits all sizes" at bounding box center [620, 631] width 199 height 31
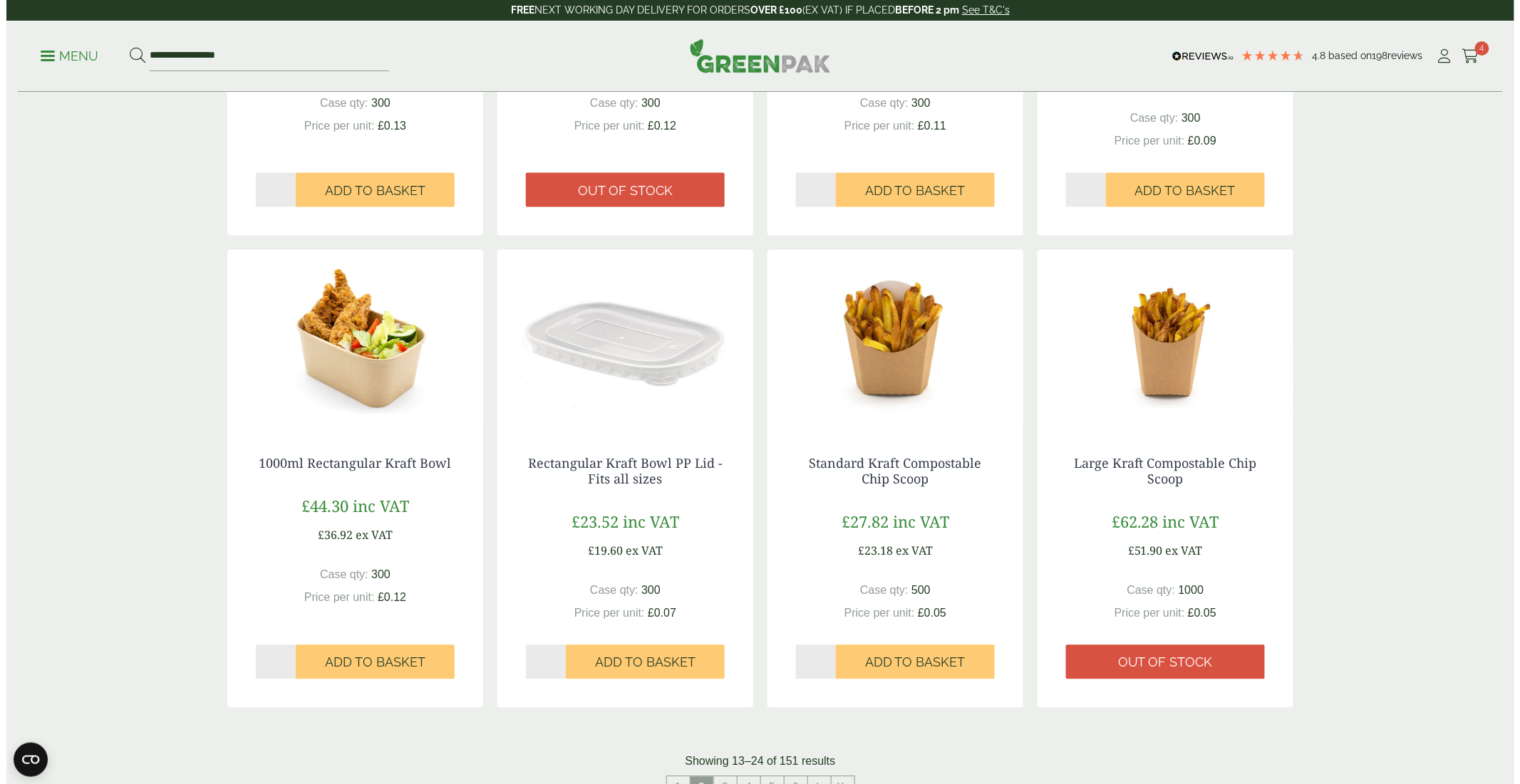
scroll to position [1107, 0]
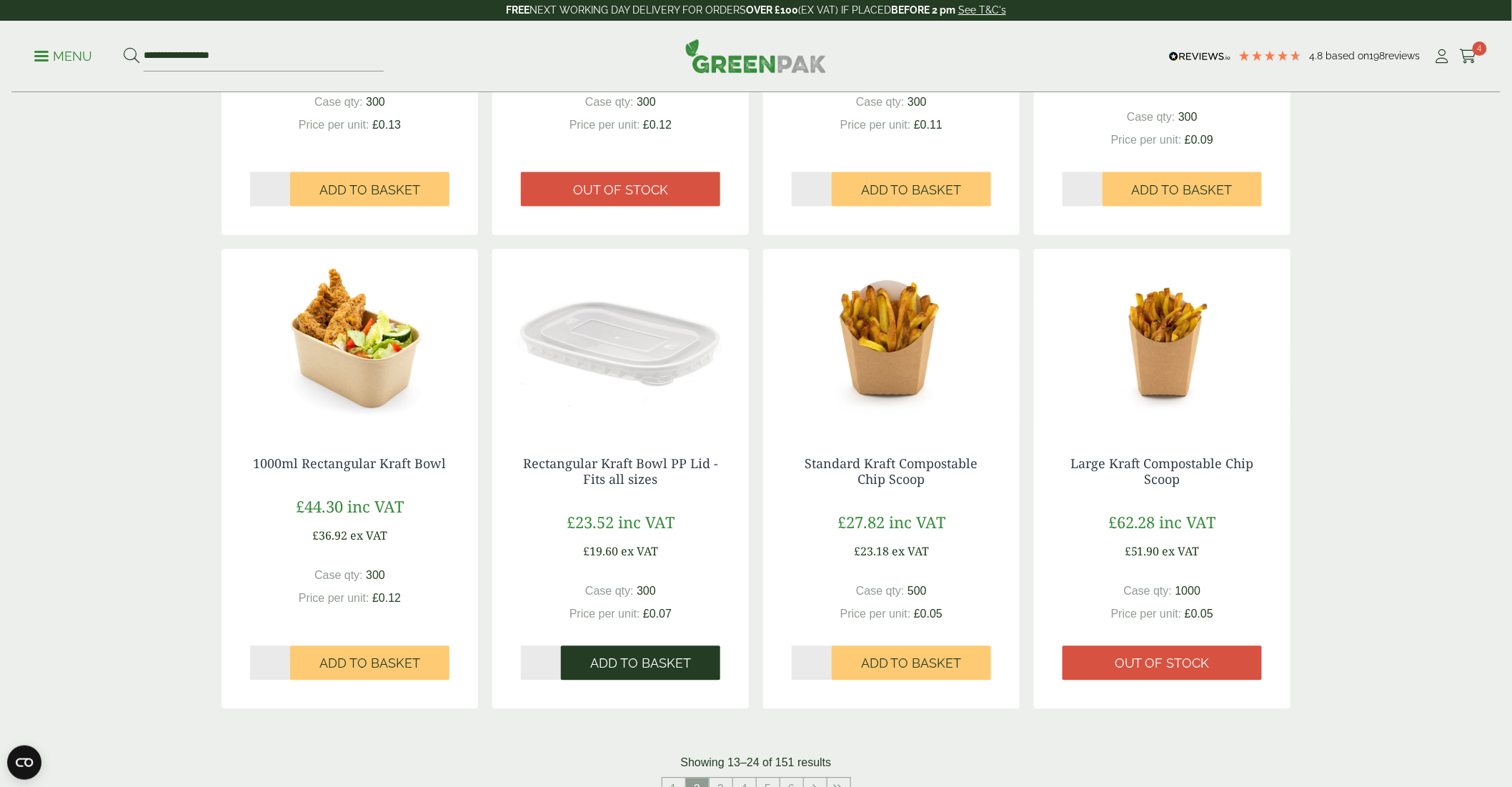
click at [659, 667] on span "Add to Basket" at bounding box center [640, 664] width 101 height 15
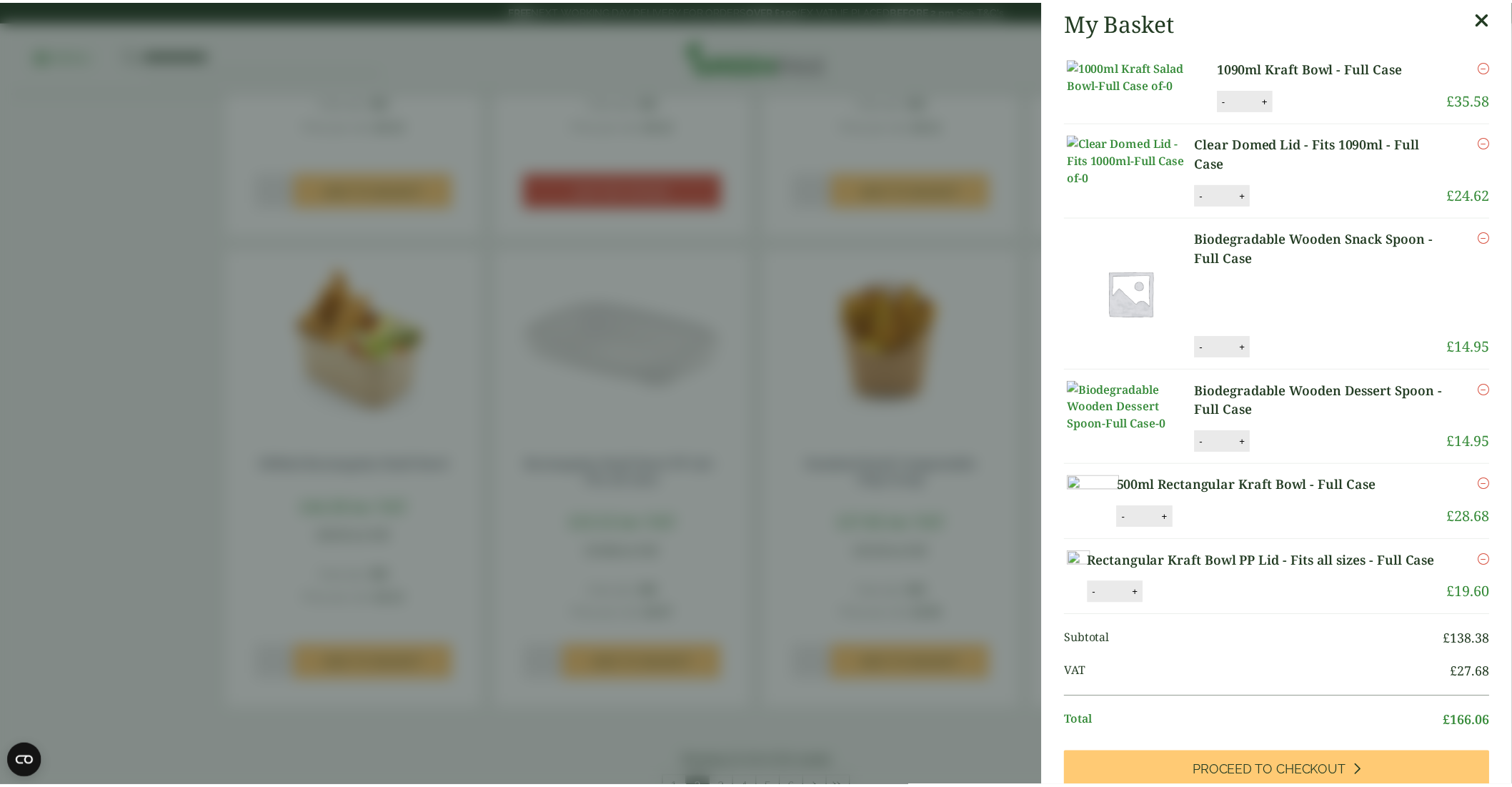
scroll to position [0, 0]
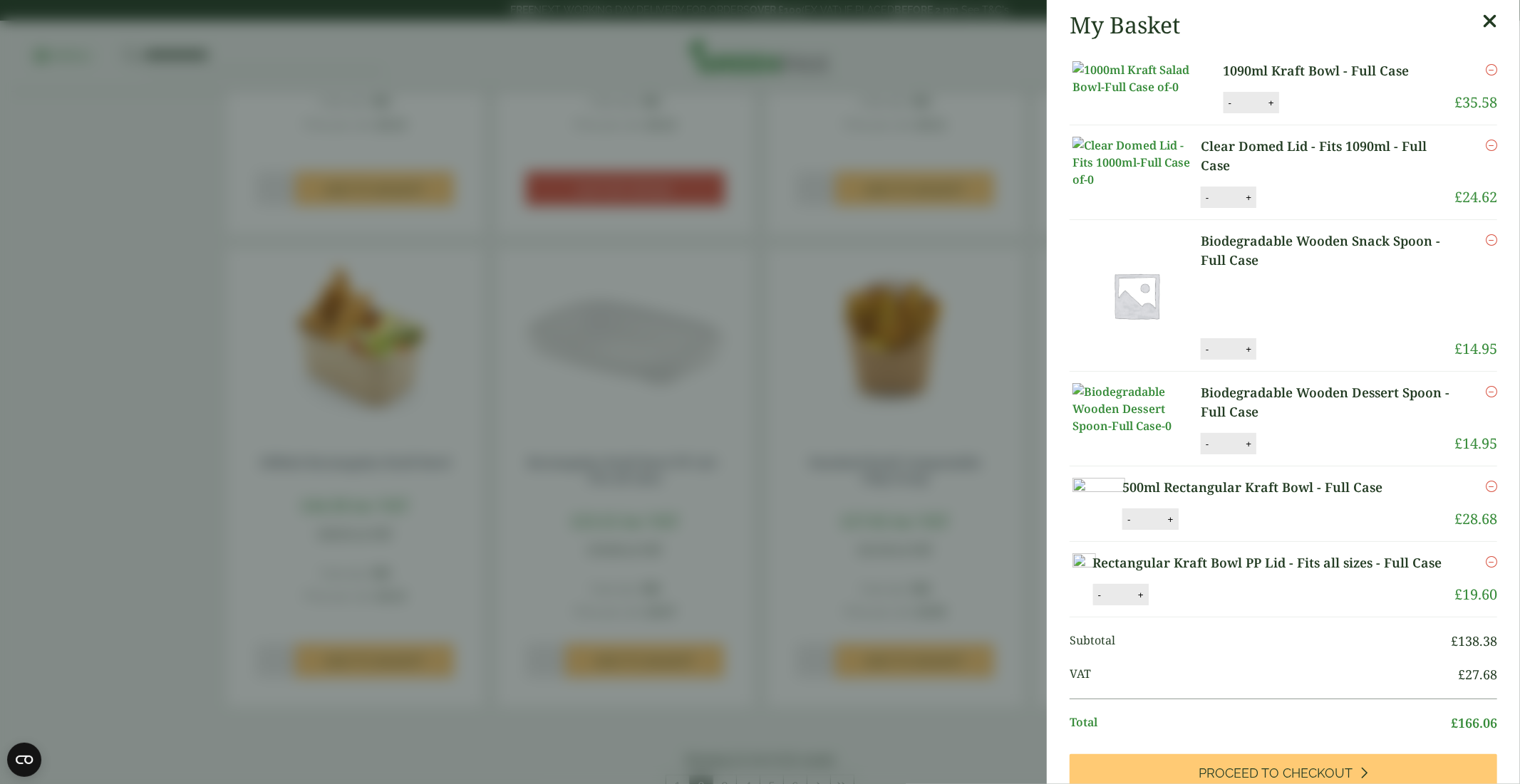
click at [1483, 20] on icon at bounding box center [1490, 21] width 15 height 20
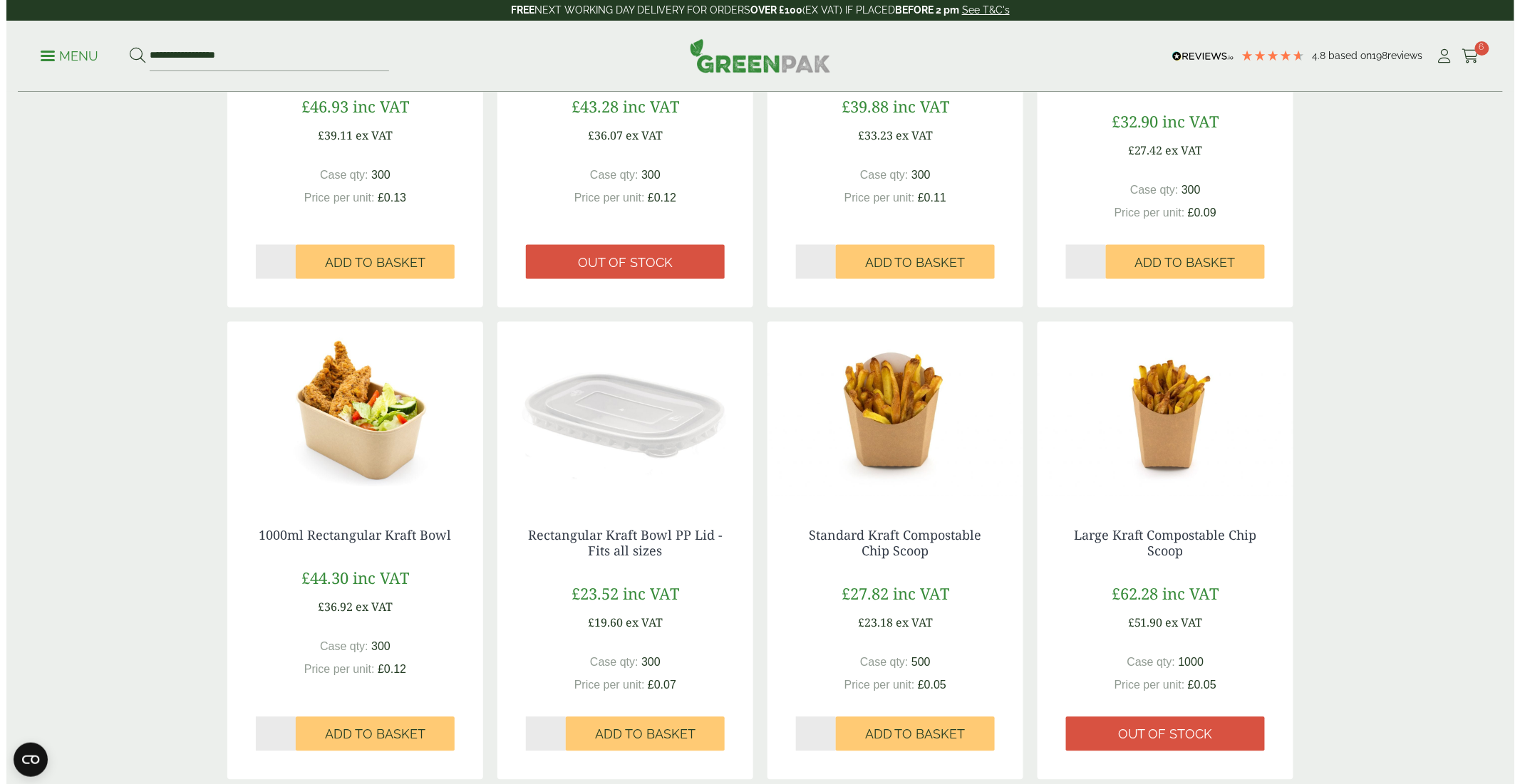
scroll to position [1107, 0]
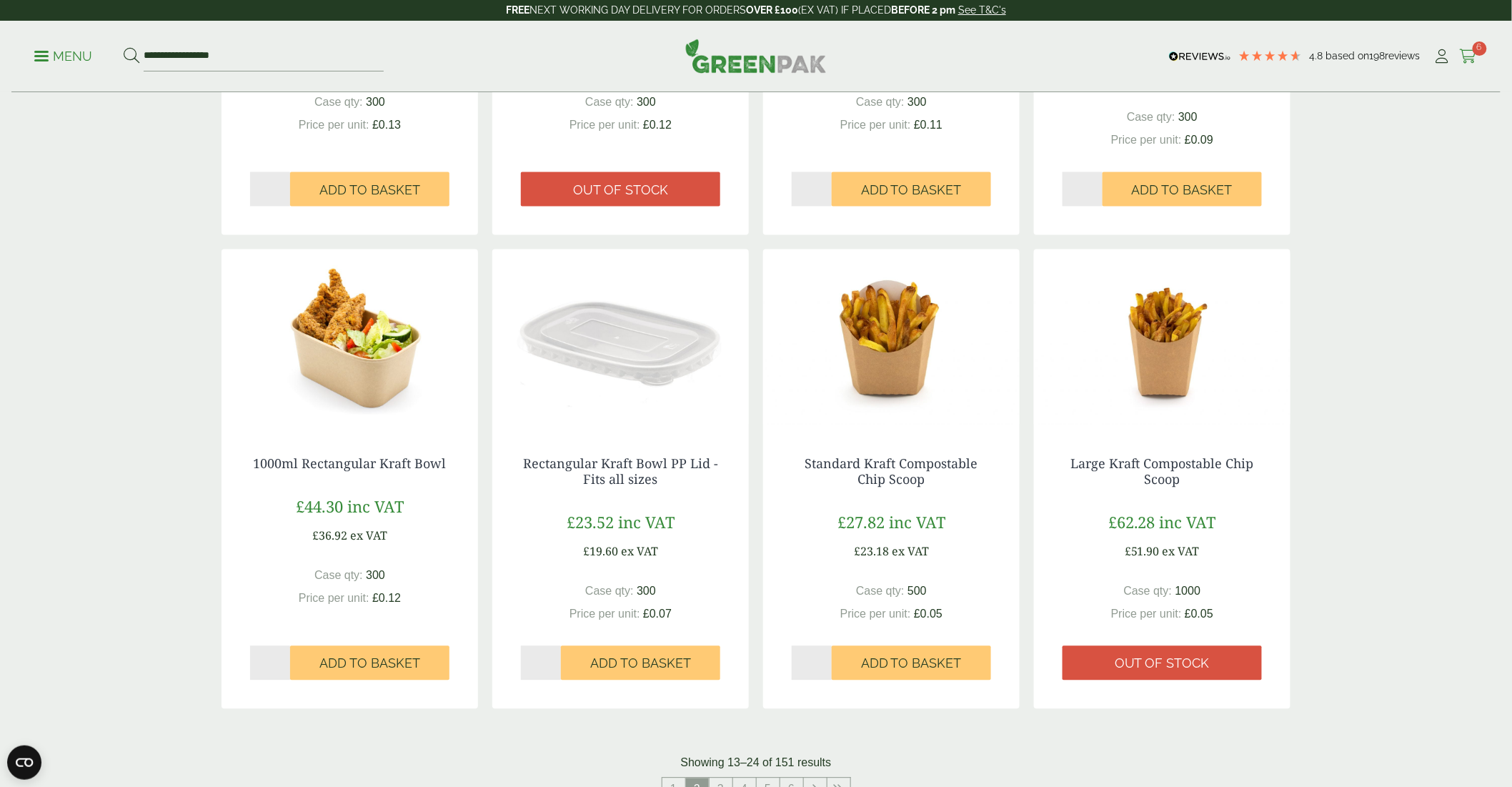
click at [1469, 63] on icon at bounding box center [1469, 56] width 18 height 14
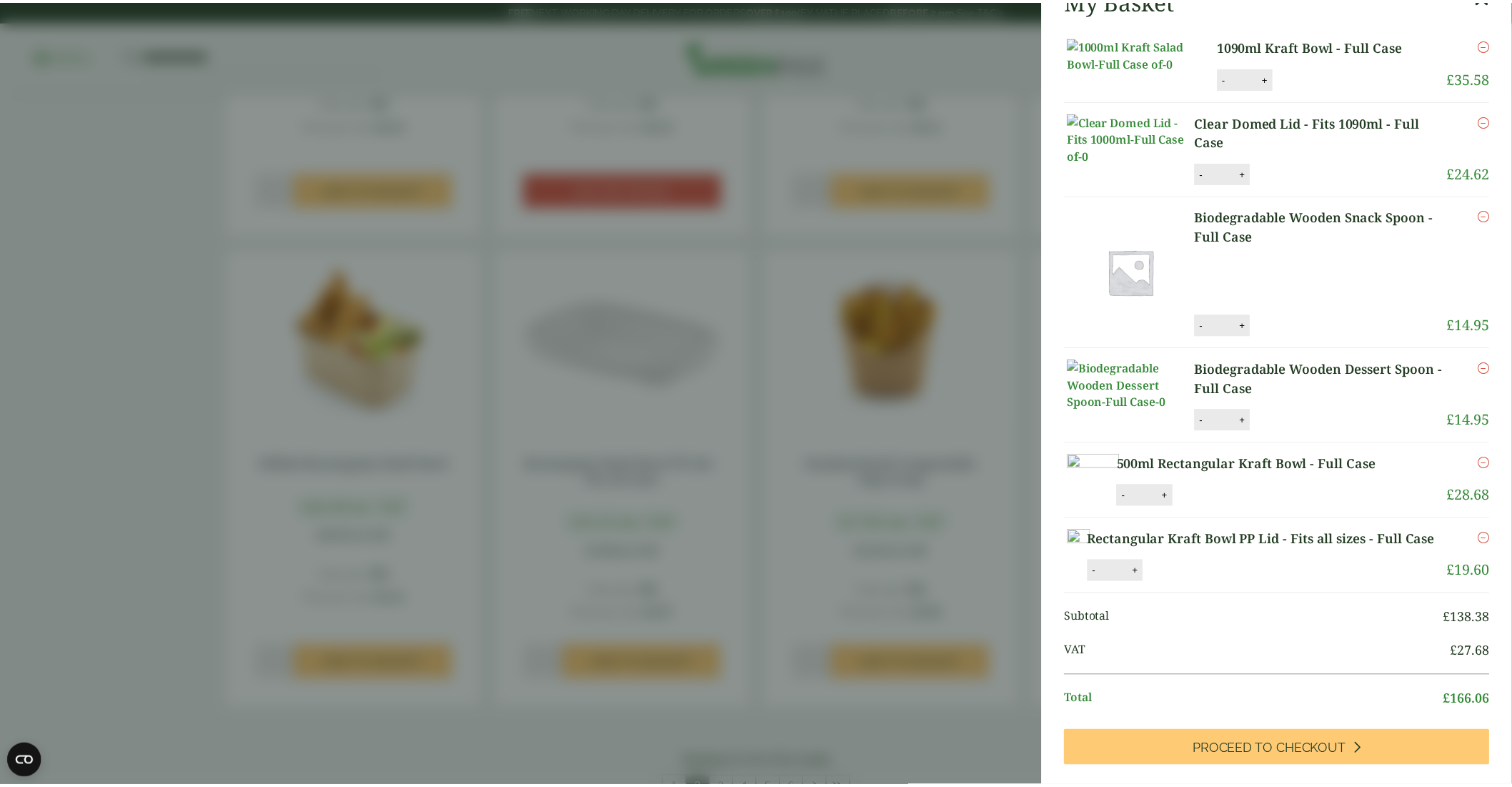
scroll to position [0, 0]
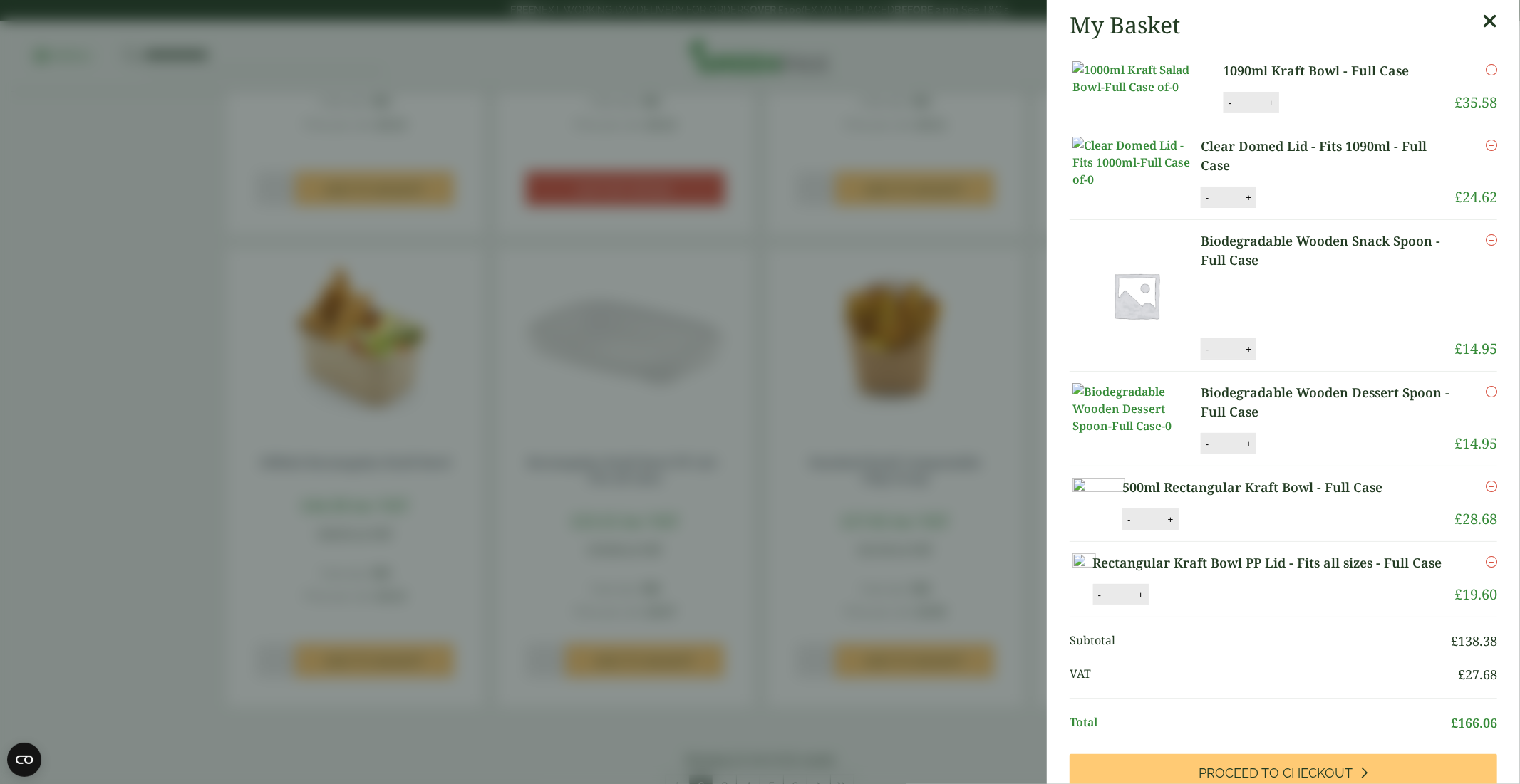
click at [1458, 22] on div "My Basket" at bounding box center [1283, 25] width 427 height 27
click at [1483, 22] on icon at bounding box center [1490, 21] width 15 height 20
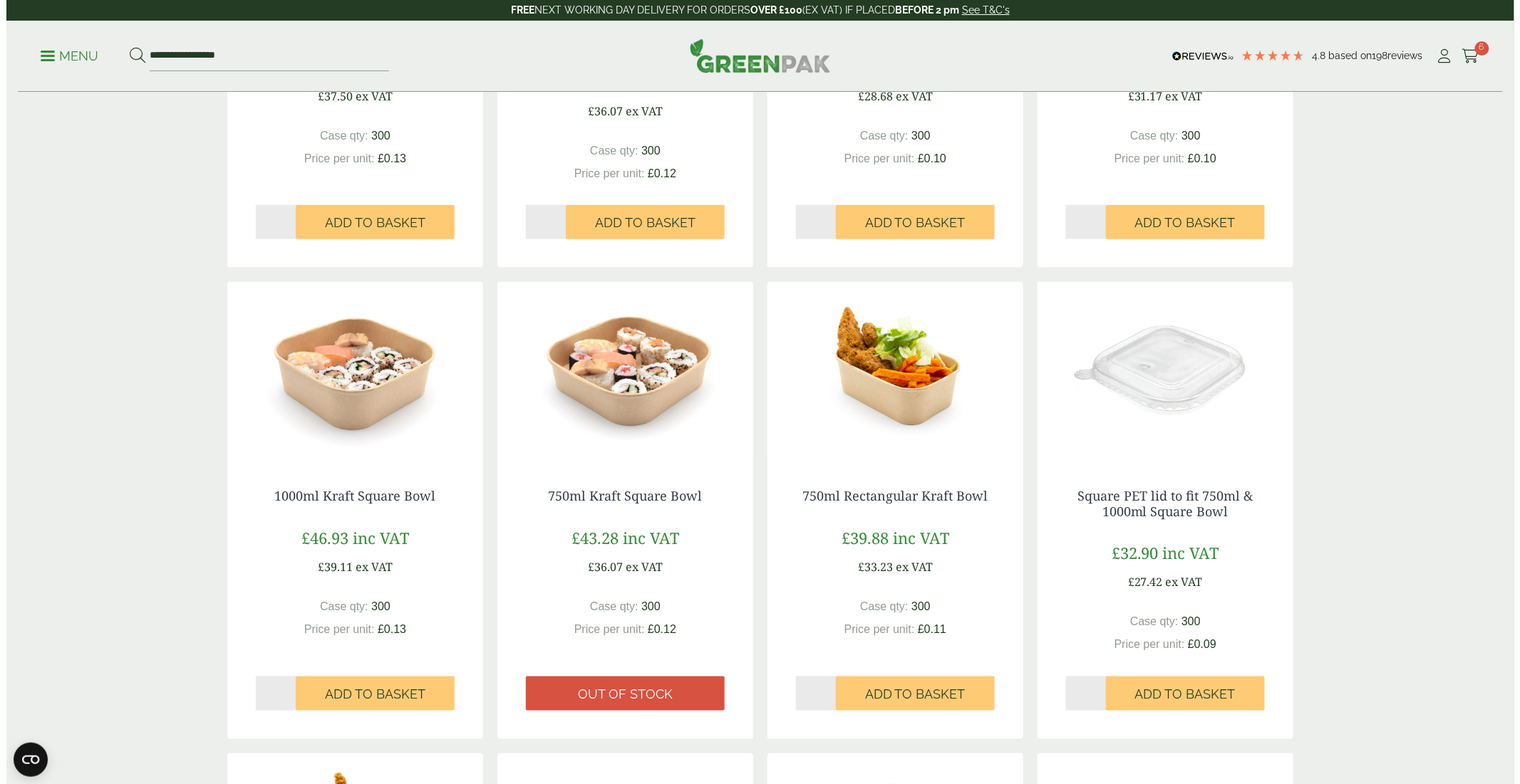
scroll to position [395, 0]
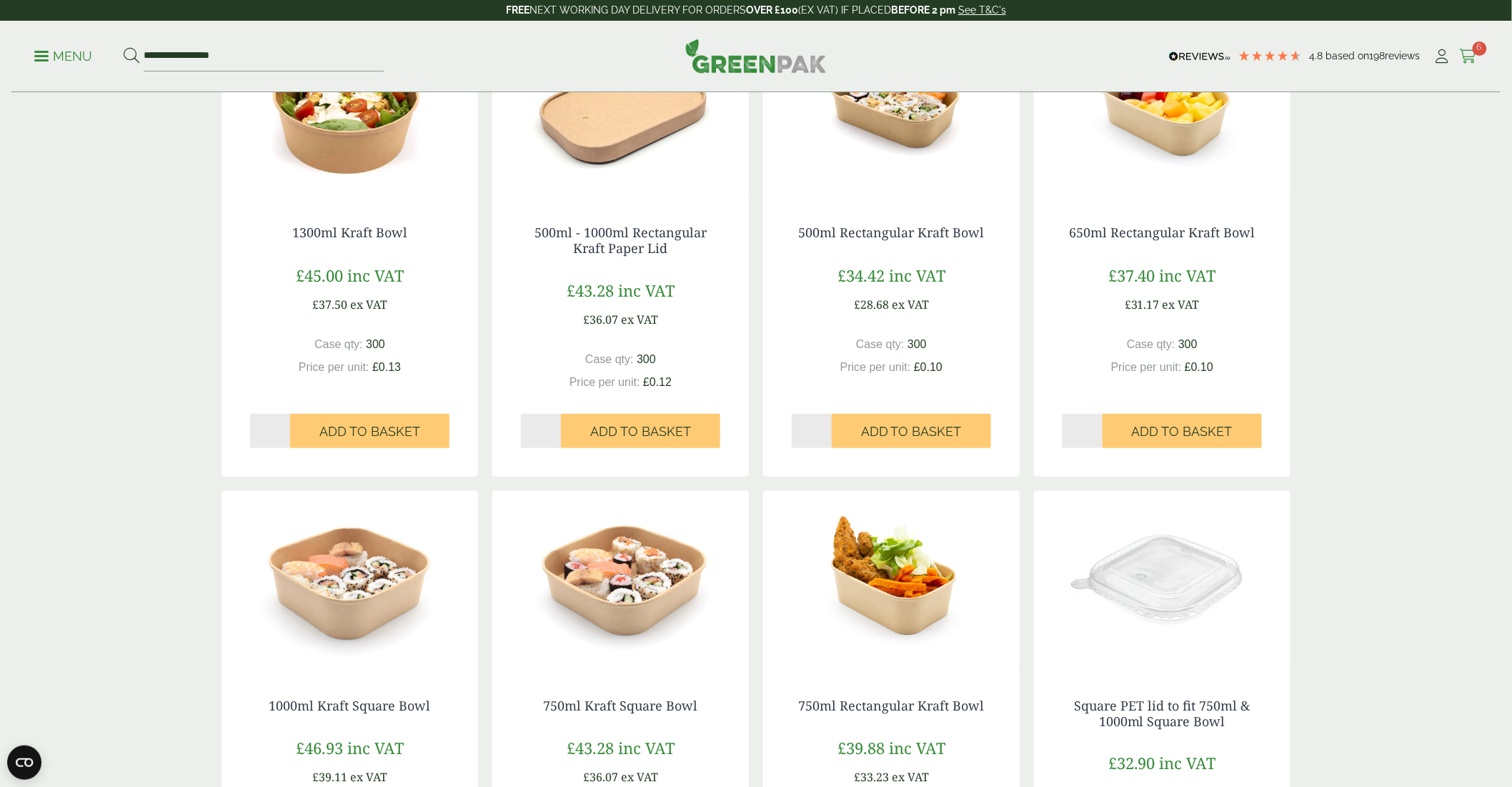
click at [1468, 51] on icon at bounding box center [1469, 56] width 18 height 14
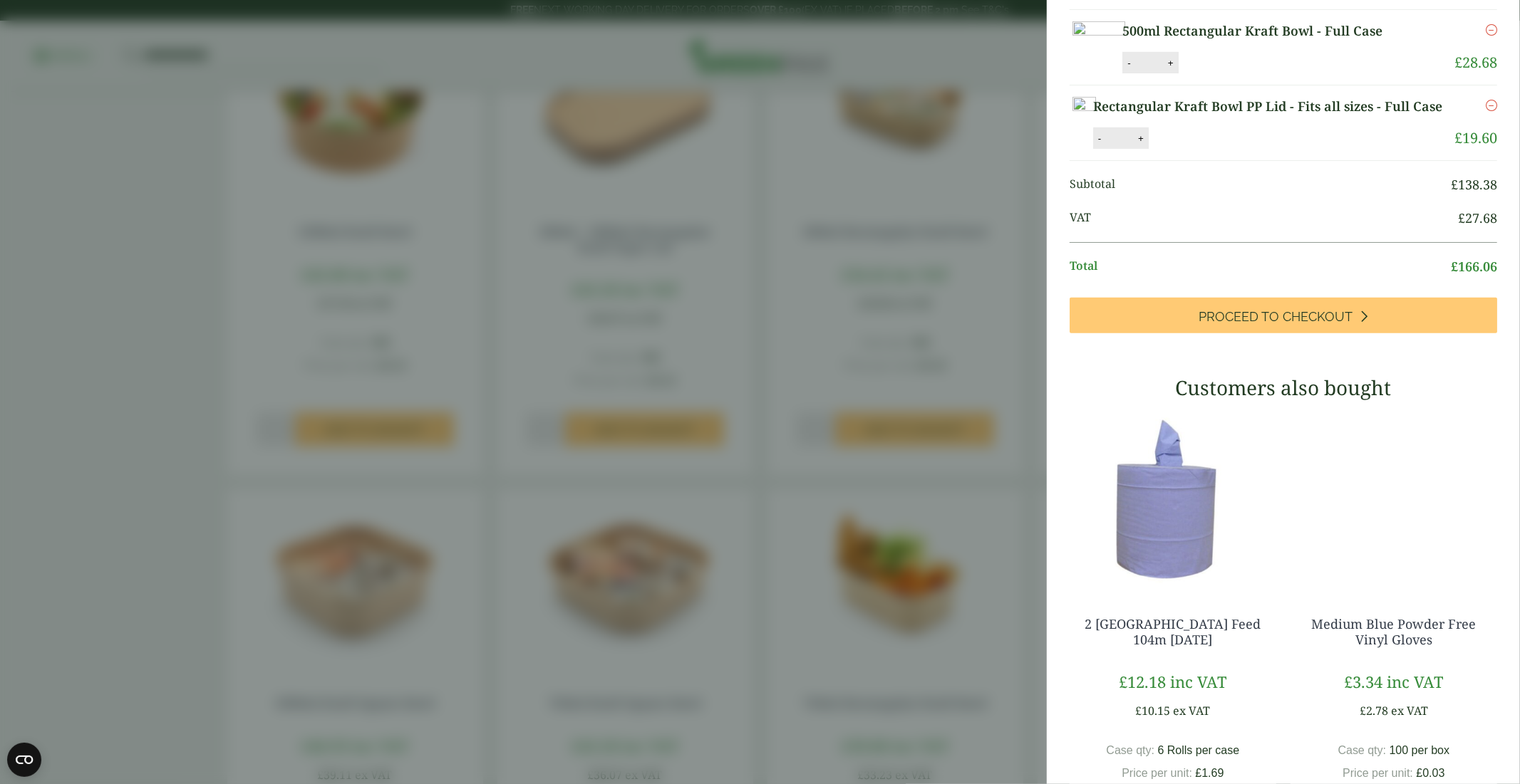
scroll to position [632, 0]
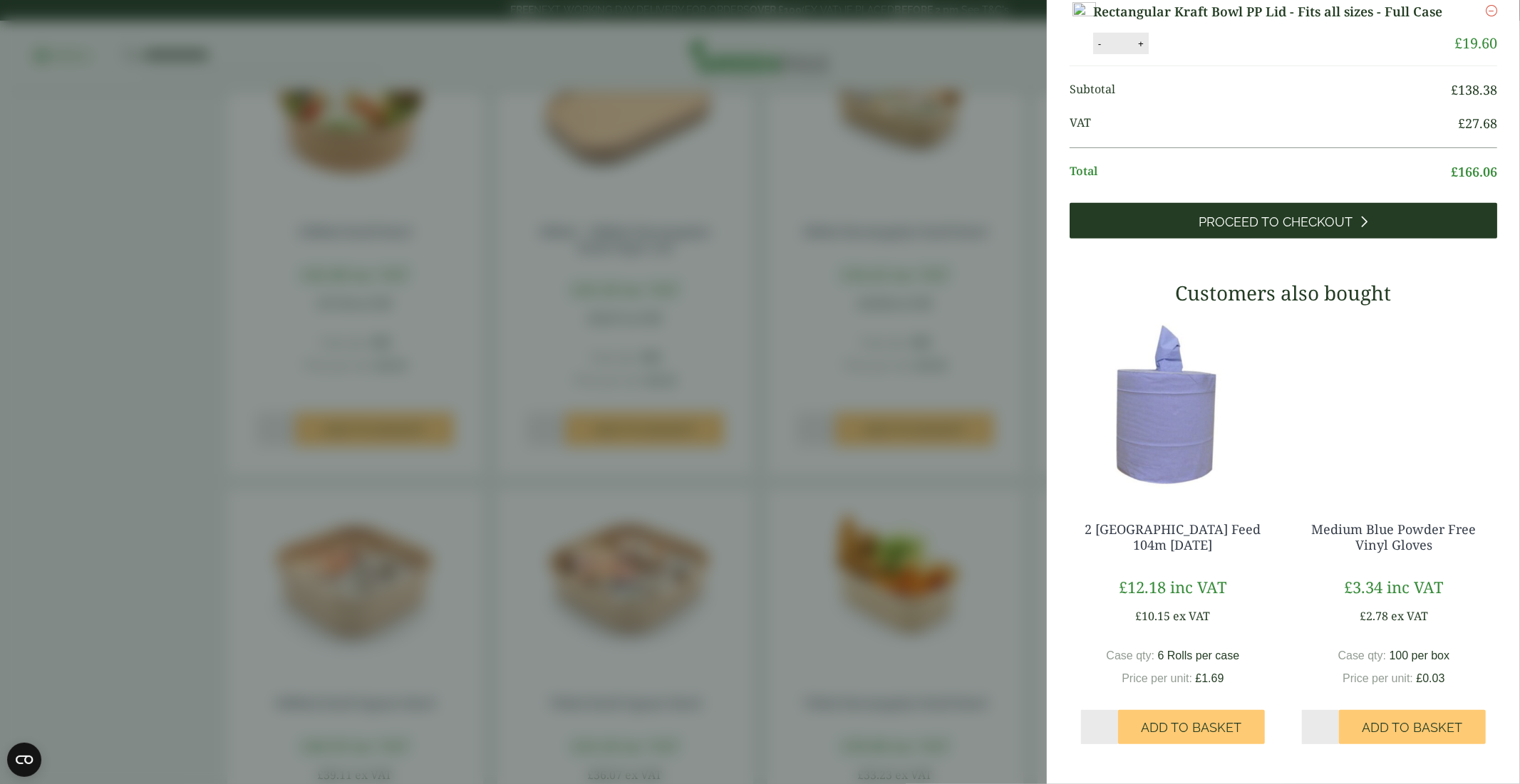
click at [1273, 230] on span "Proceed to Checkout" at bounding box center [1276, 222] width 154 height 15
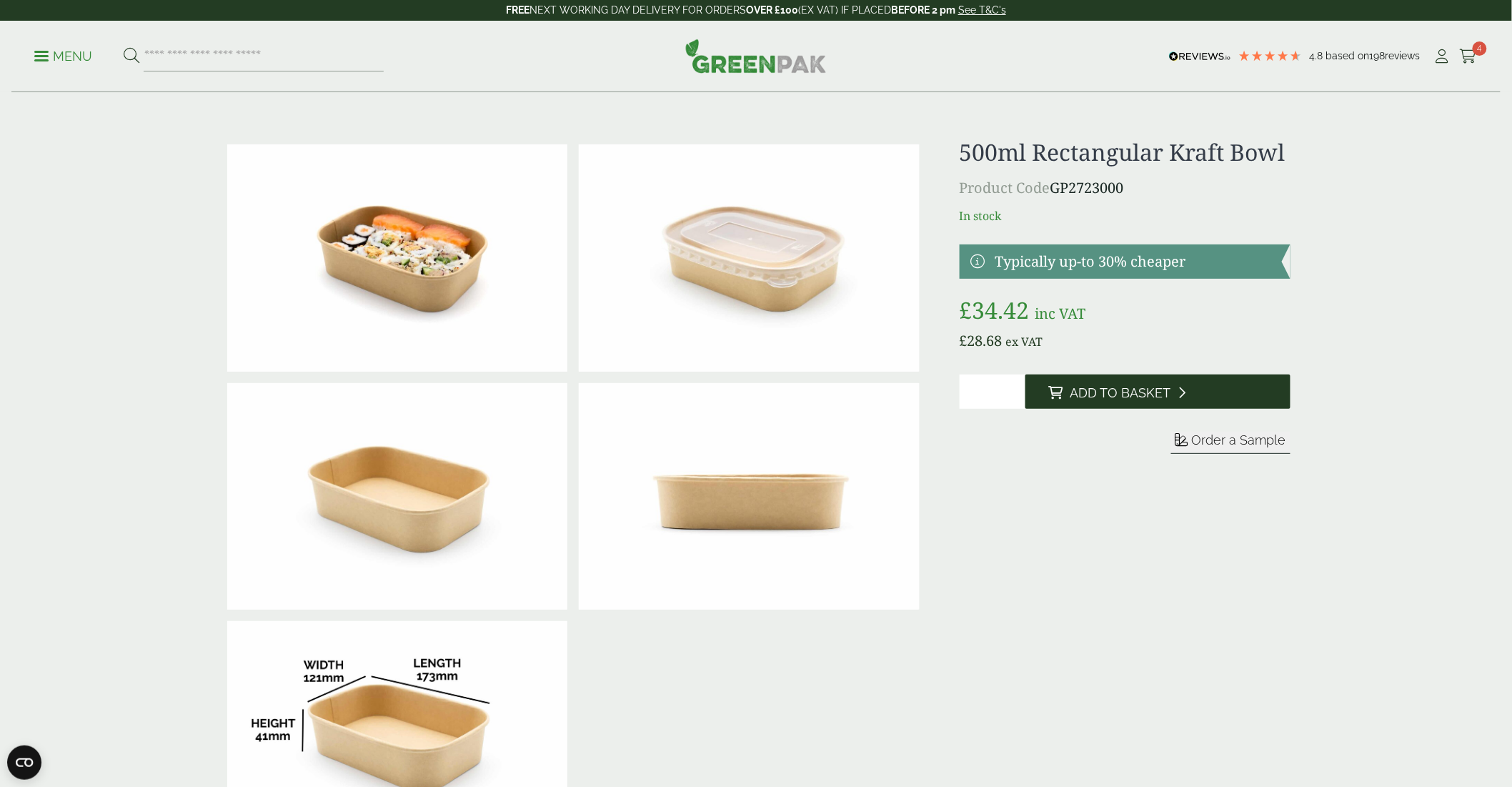
click at [1121, 393] on span "Add to Basket" at bounding box center [1120, 393] width 101 height 15
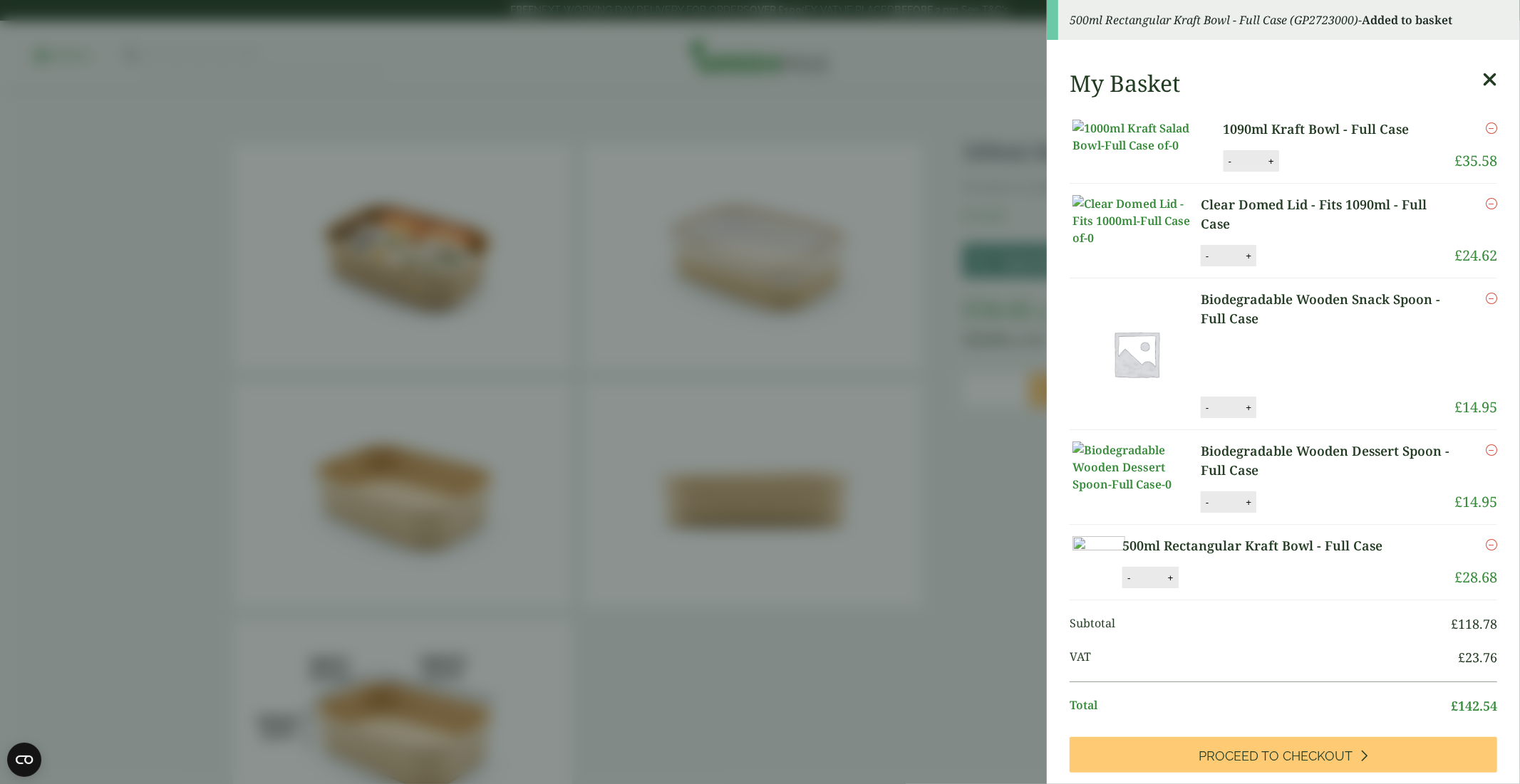
click at [1483, 82] on icon at bounding box center [1490, 80] width 15 height 20
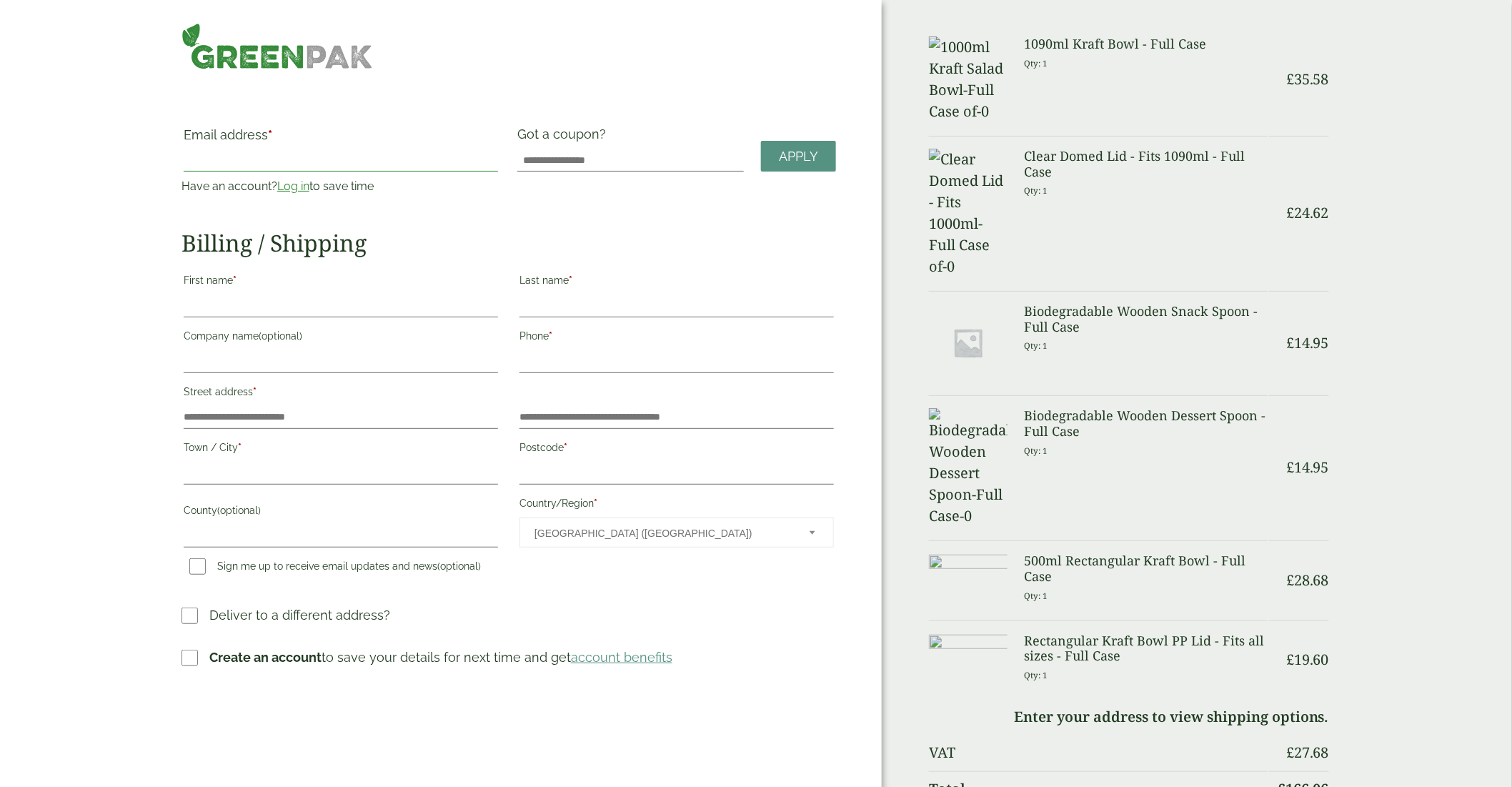
click at [253, 169] on input "Email address *" at bounding box center [341, 160] width 315 height 23
type input "**********"
click at [260, 307] on input "First name *" at bounding box center [341, 306] width 315 height 23
type input "****"
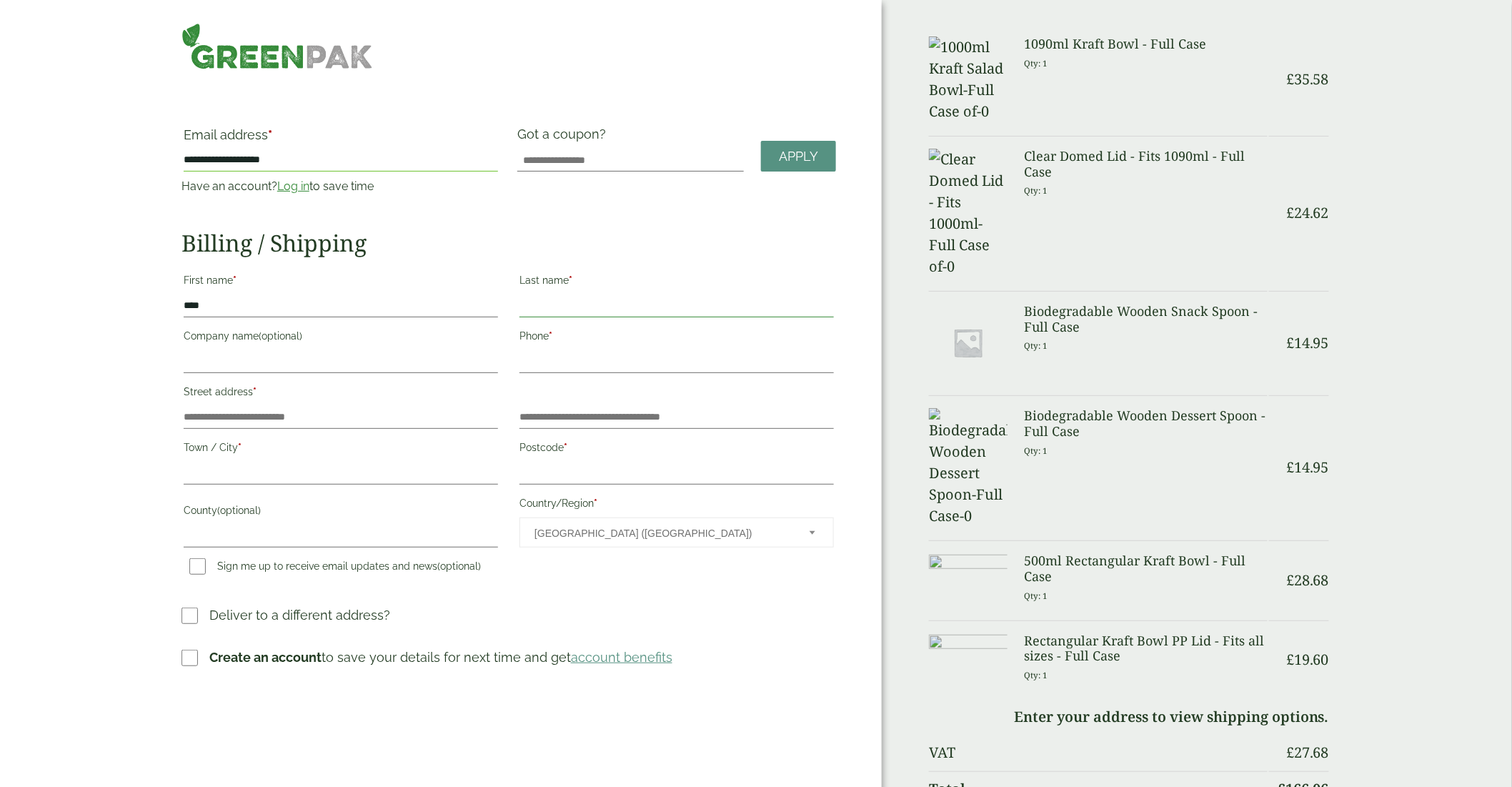
click at [576, 301] on input "Last name *" at bounding box center [677, 306] width 315 height 23
type input "****"
click at [541, 365] on input "Phone *" at bounding box center [677, 362] width 315 height 23
type input "**********"
click at [194, 420] on input "Street address *" at bounding box center [341, 418] width 315 height 23
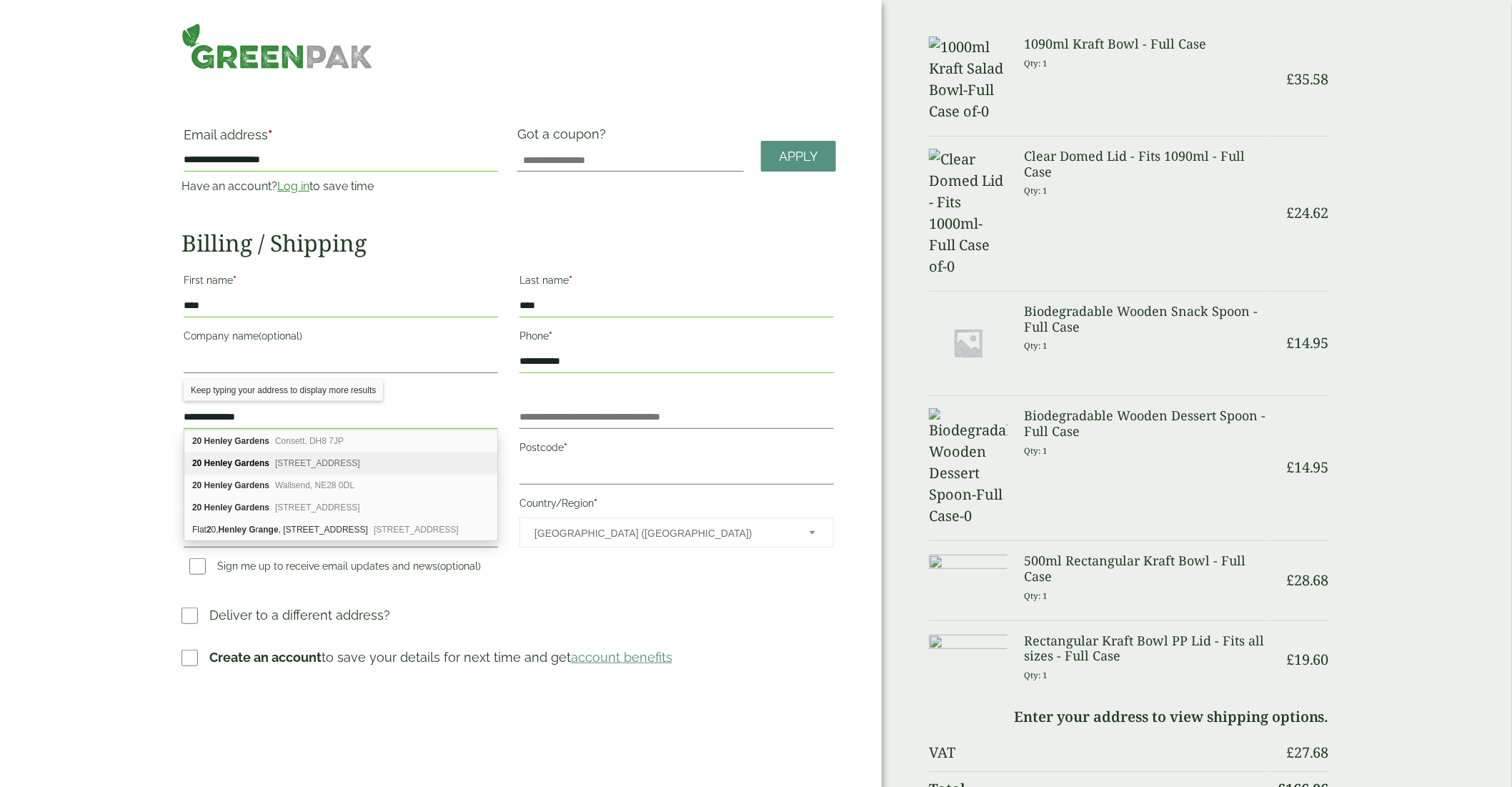
click at [225, 459] on b "Henley" at bounding box center [218, 463] width 28 height 10
type input "**********"
type input "*******"
type input "********"
type input "*********"
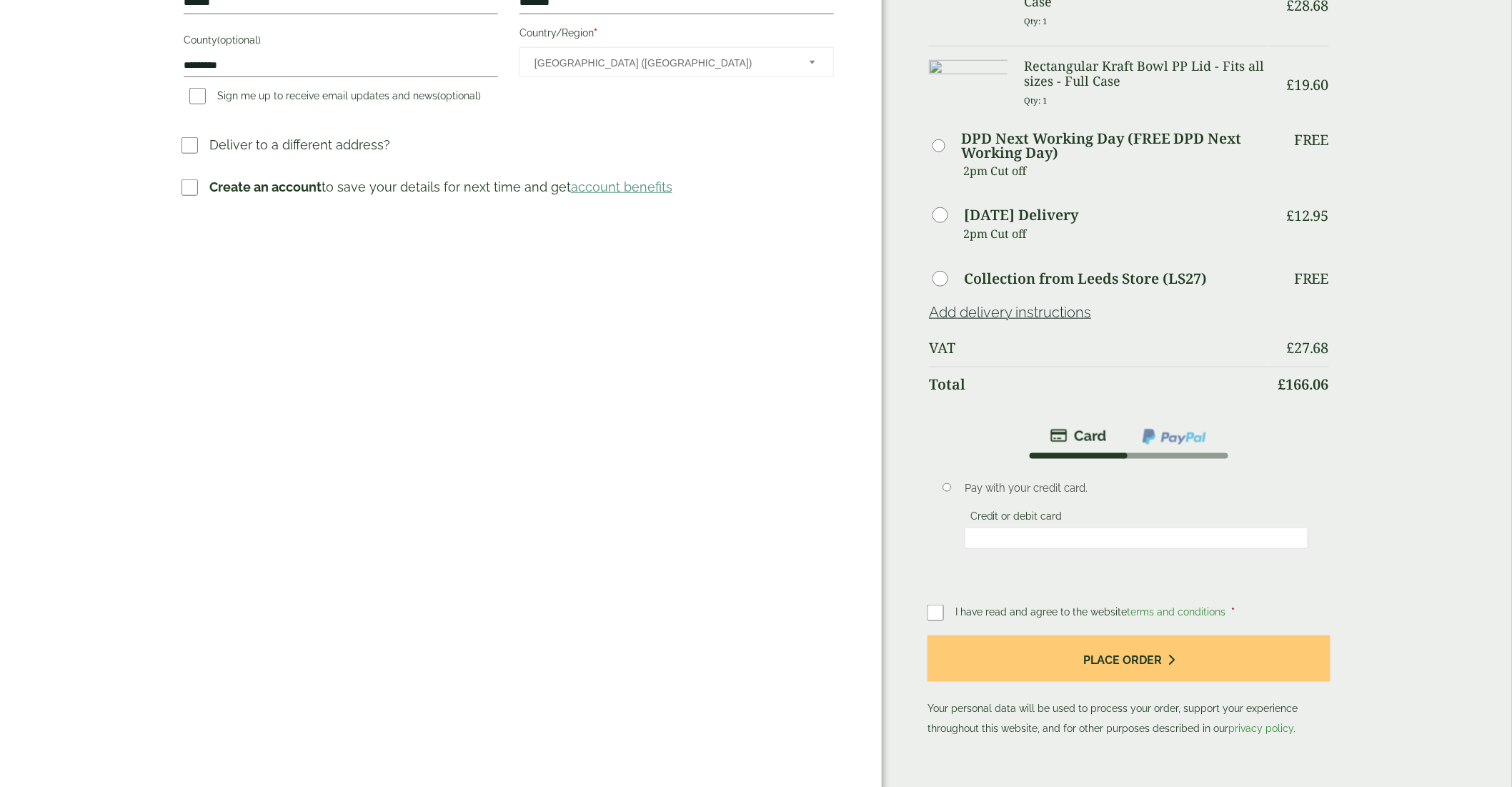
scroll to position [476, 0]
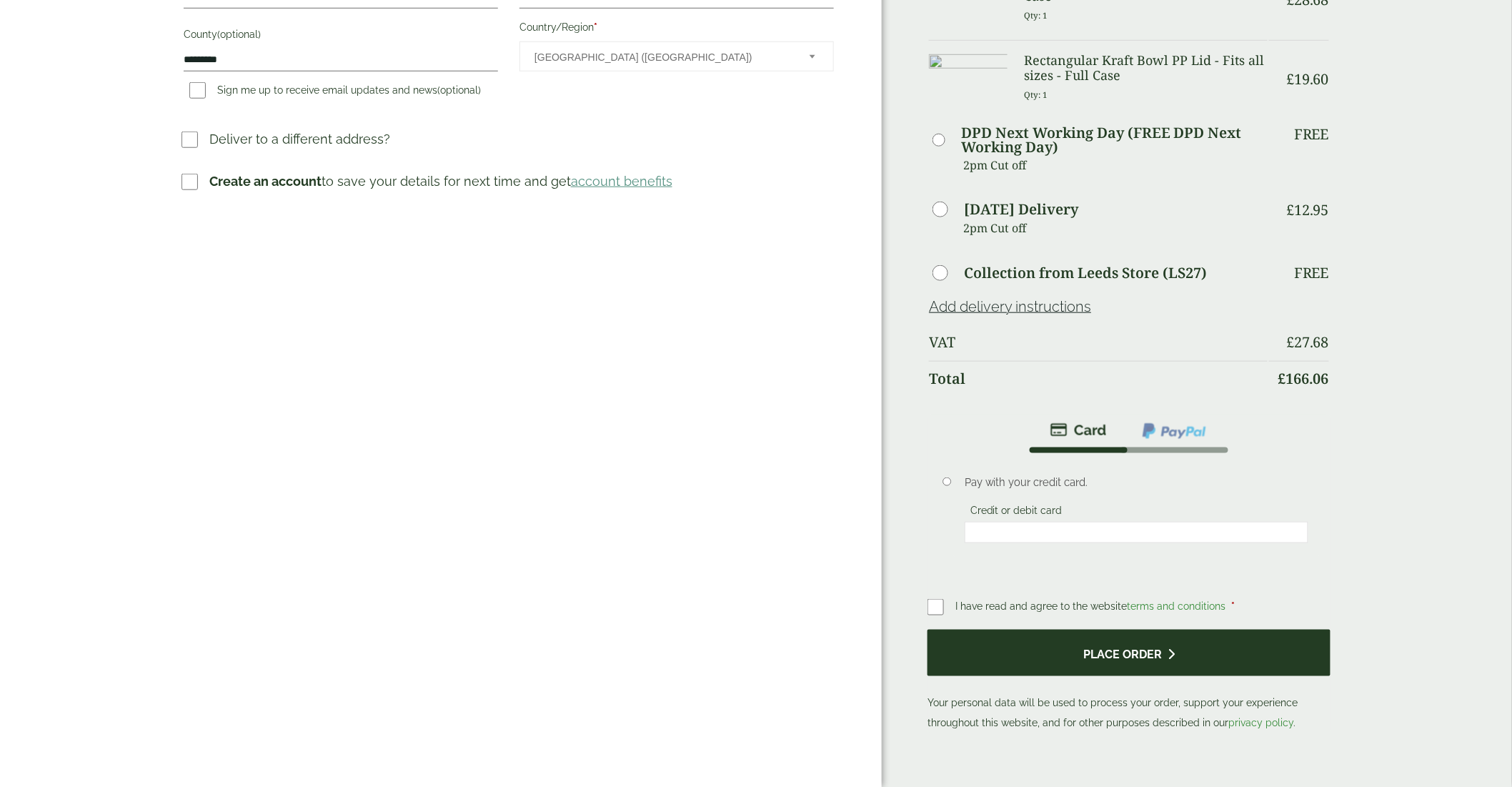
click at [1157, 658] on button "Place order" at bounding box center [1129, 653] width 404 height 46
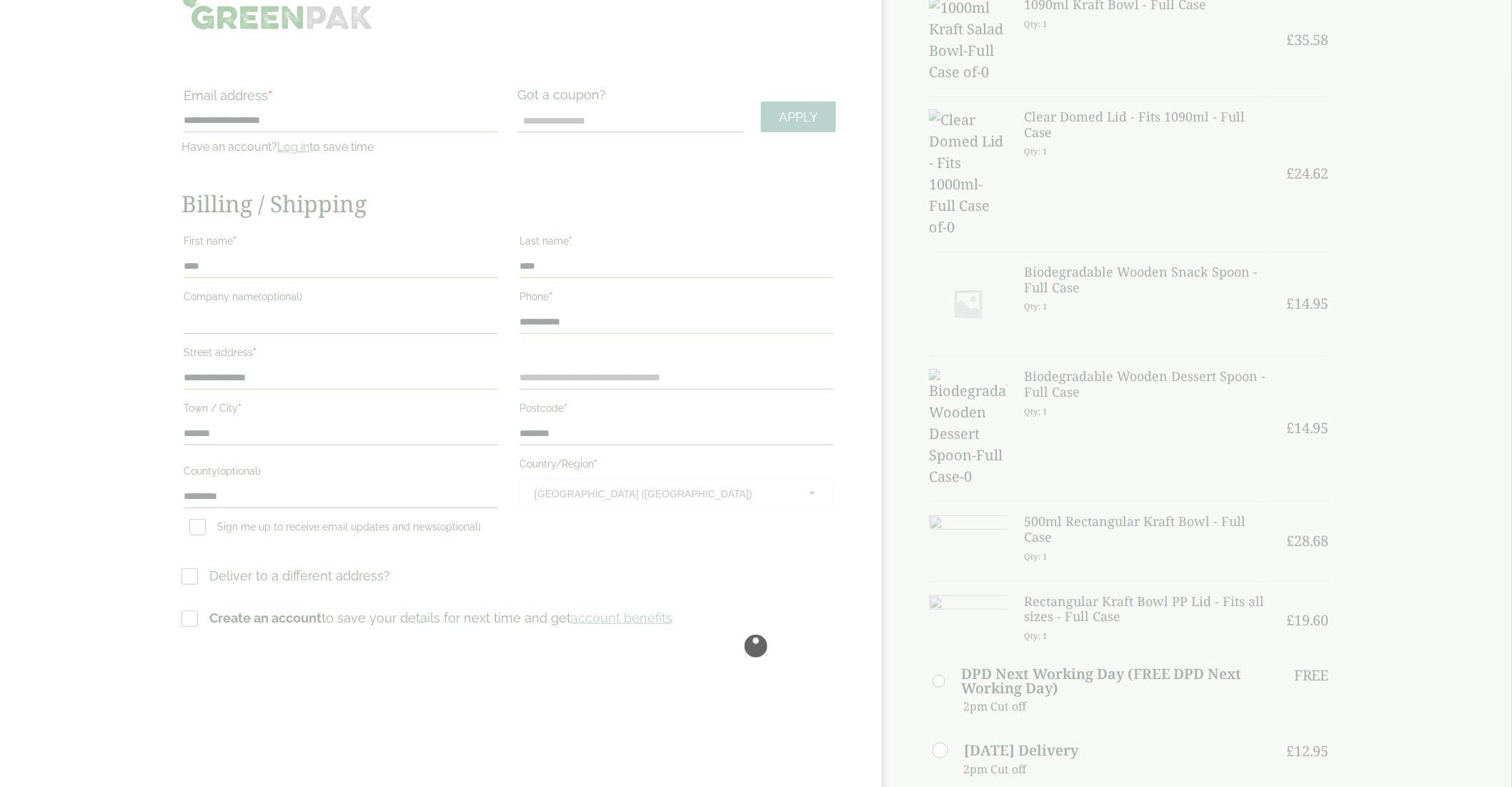
scroll to position [238, 0]
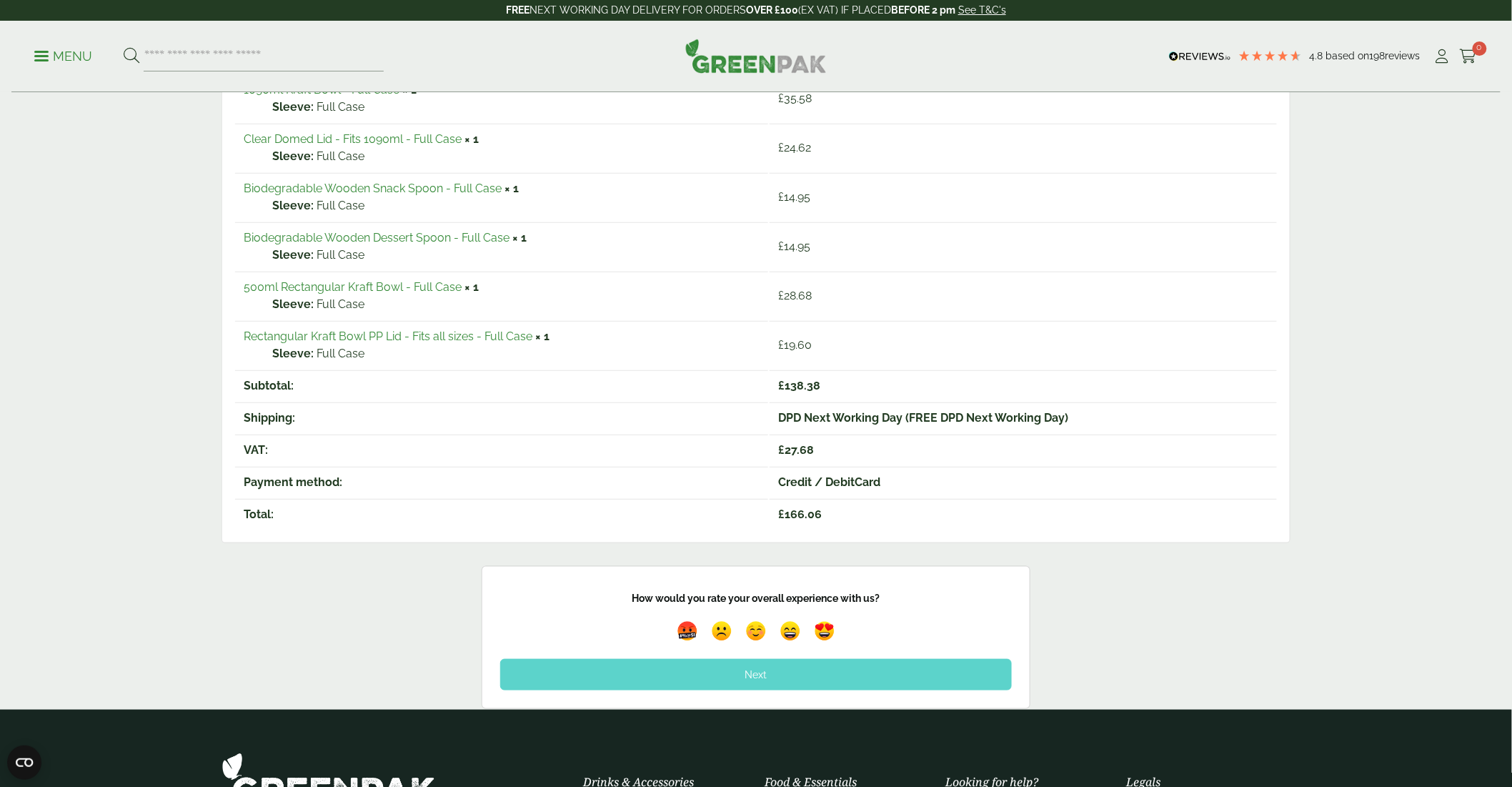
scroll to position [79, 0]
